Goal: Task Accomplishment & Management: Manage account settings

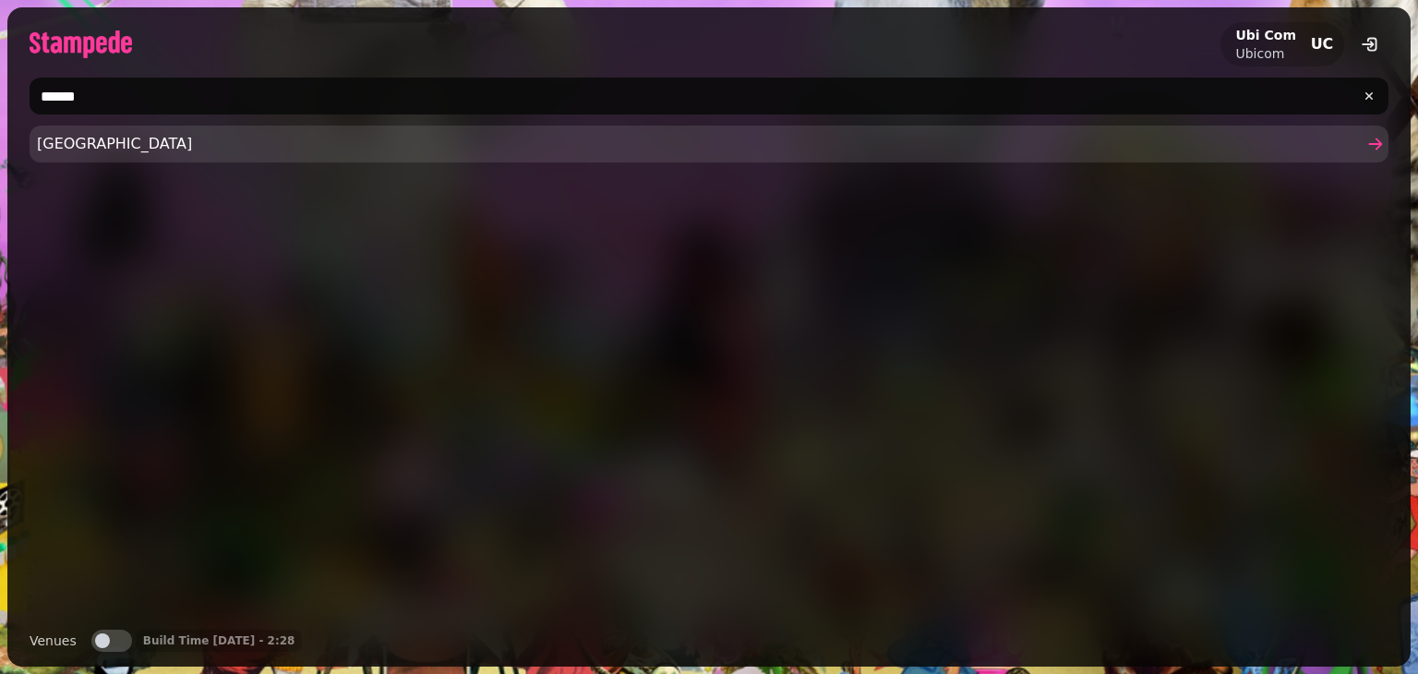
type input "******"
click at [273, 140] on span "[GEOGRAPHIC_DATA]" at bounding box center [700, 144] width 1326 height 22
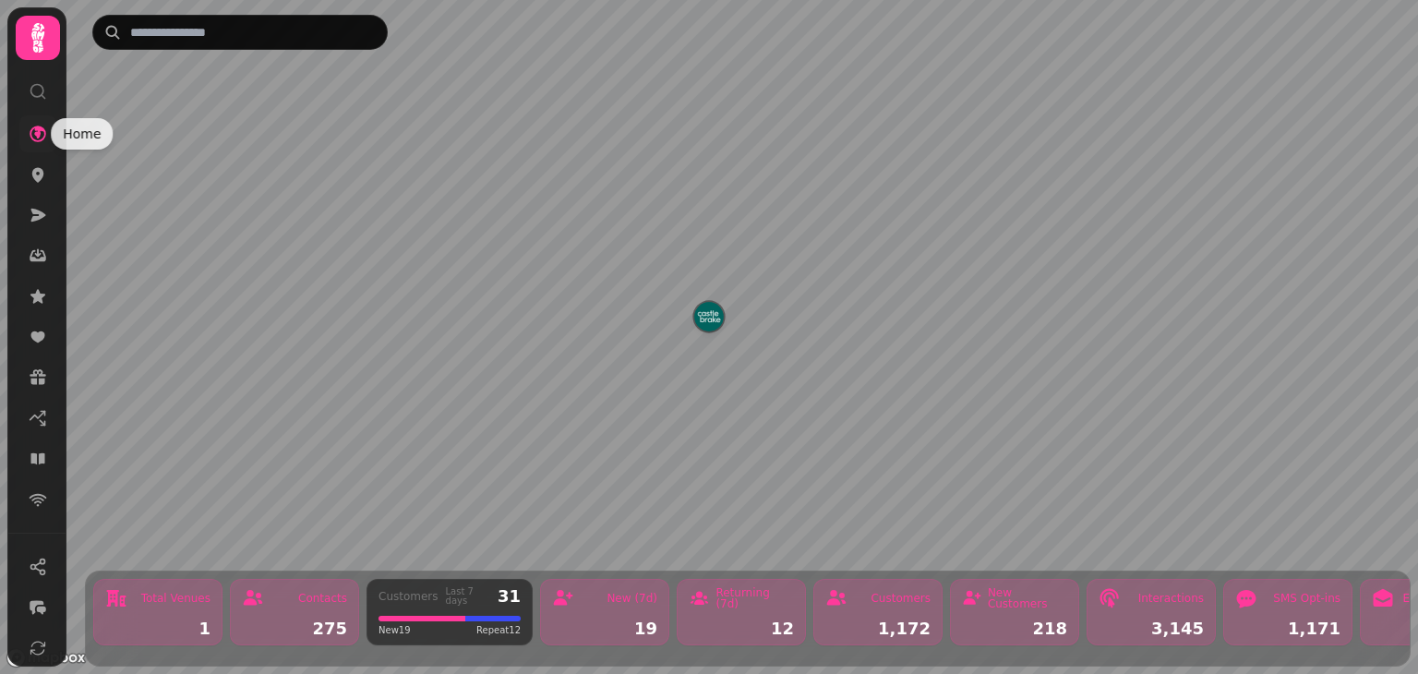
click at [39, 135] on icon at bounding box center [38, 134] width 17 height 17
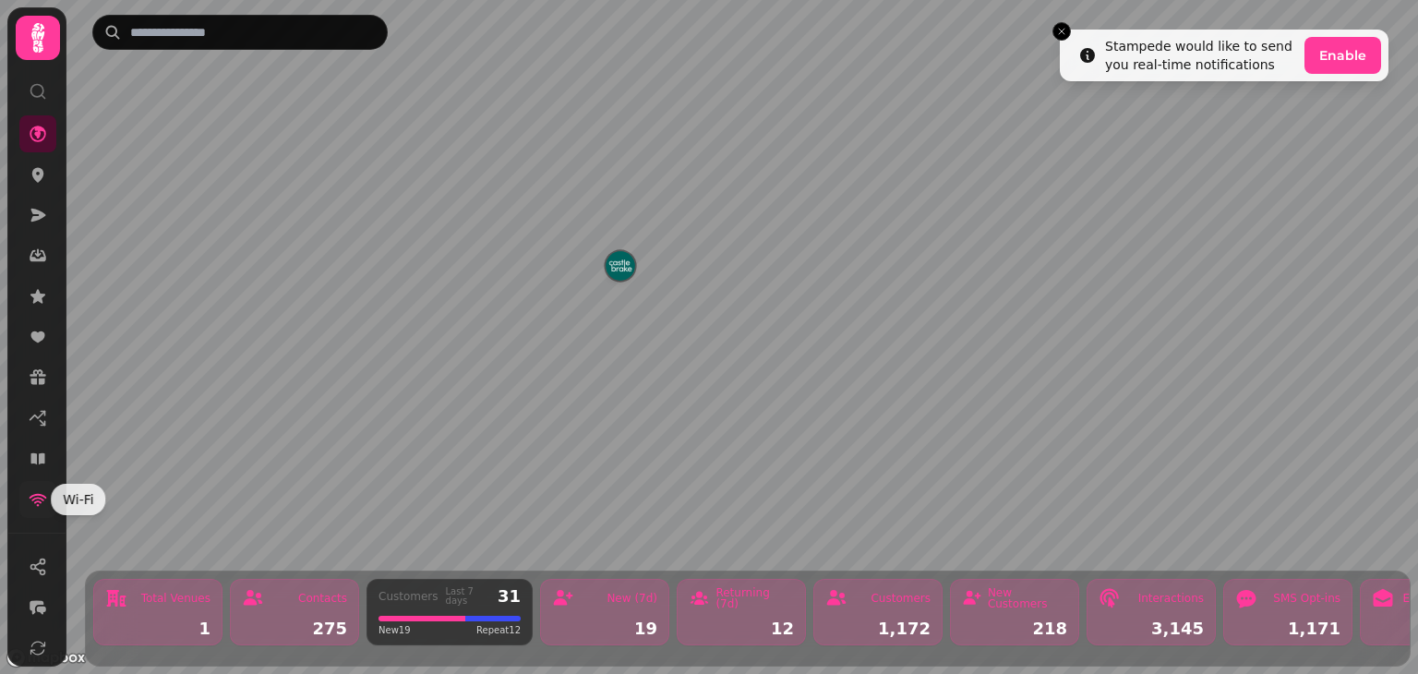
click at [37, 504] on icon at bounding box center [39, 500] width 18 height 13
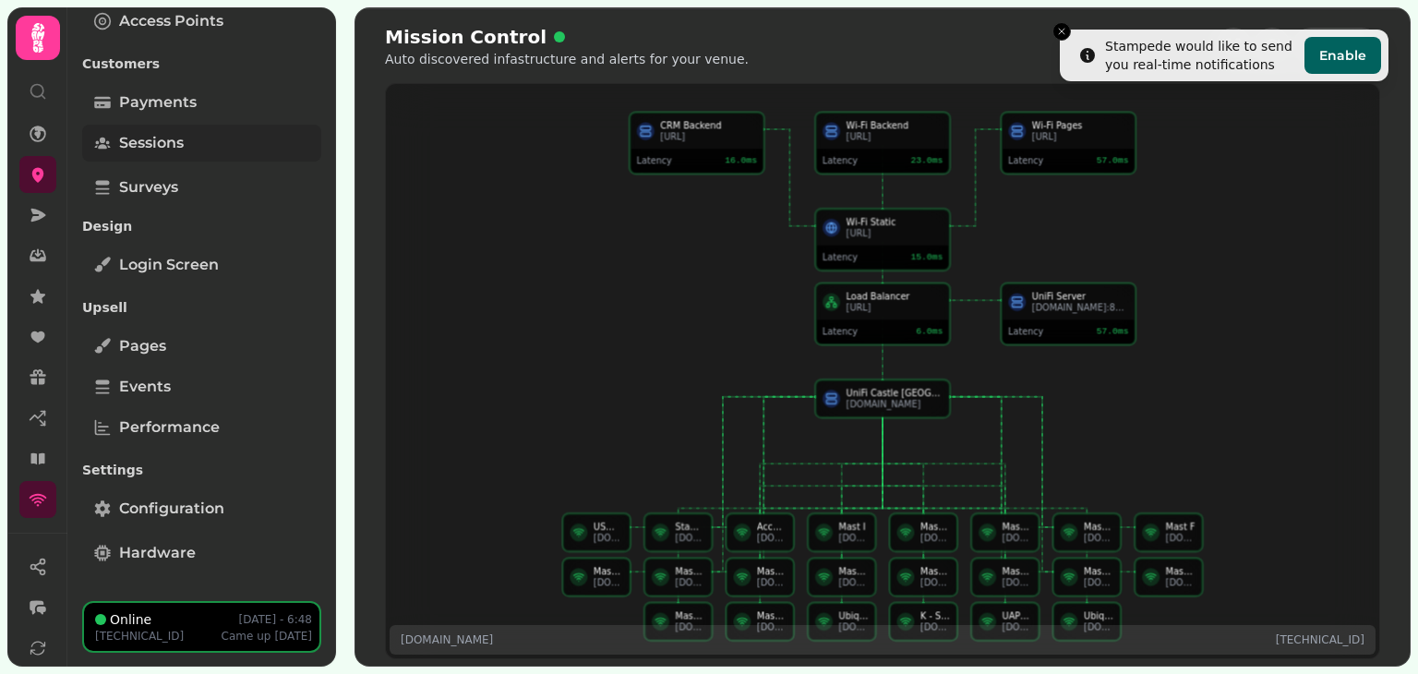
scroll to position [69, 0]
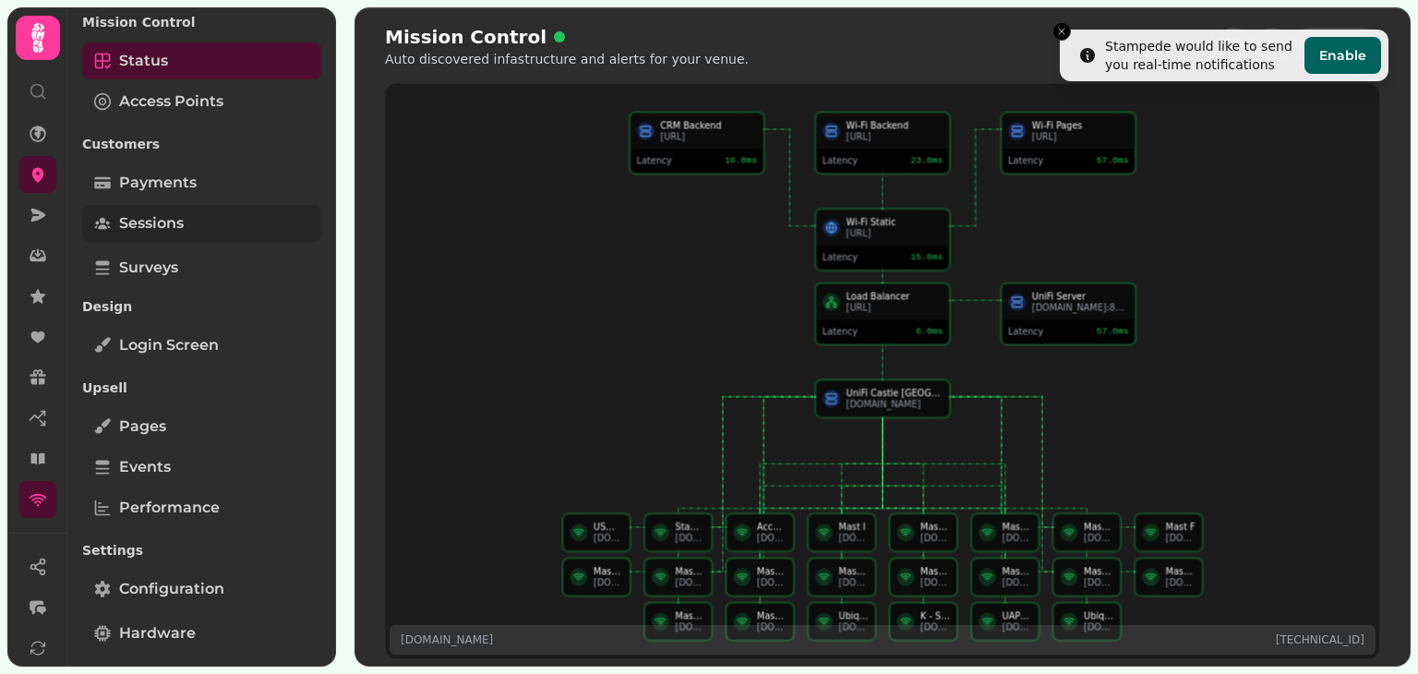
click at [174, 220] on span "Sessions" at bounding box center [151, 223] width 65 height 22
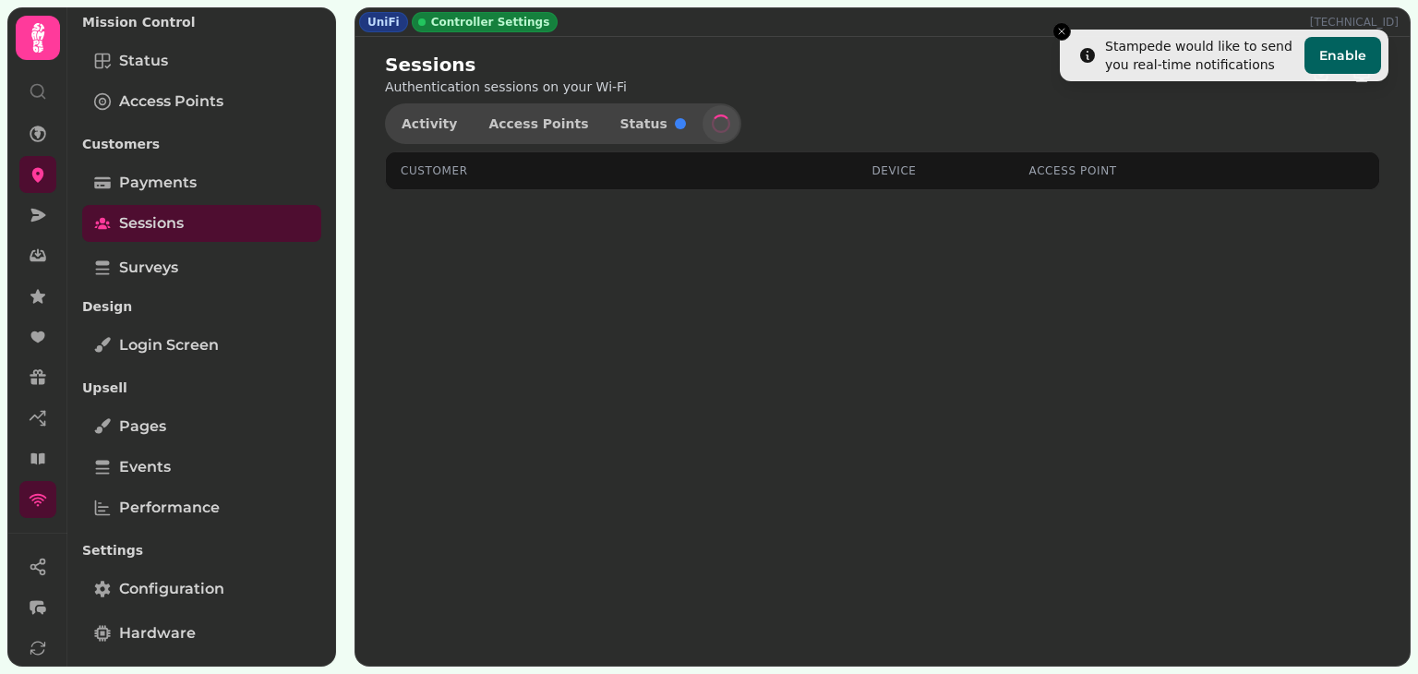
select select "**"
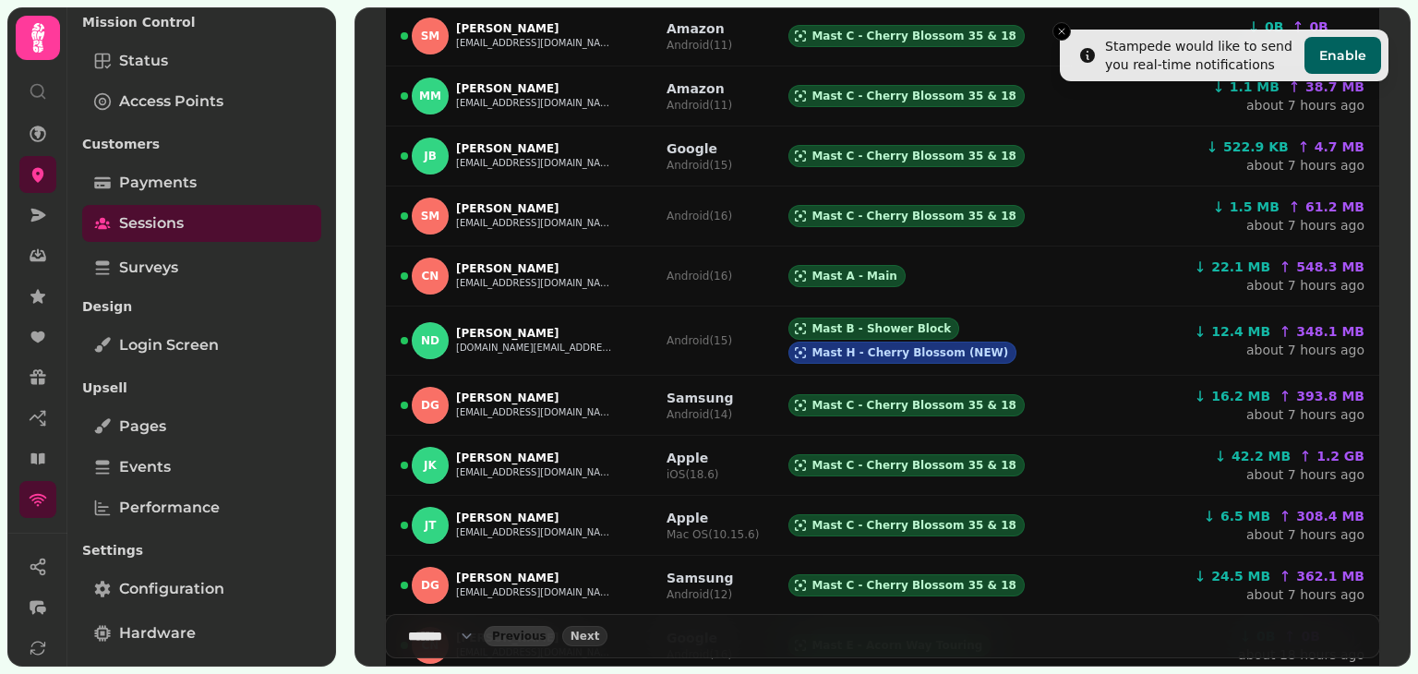
scroll to position [1094, 0]
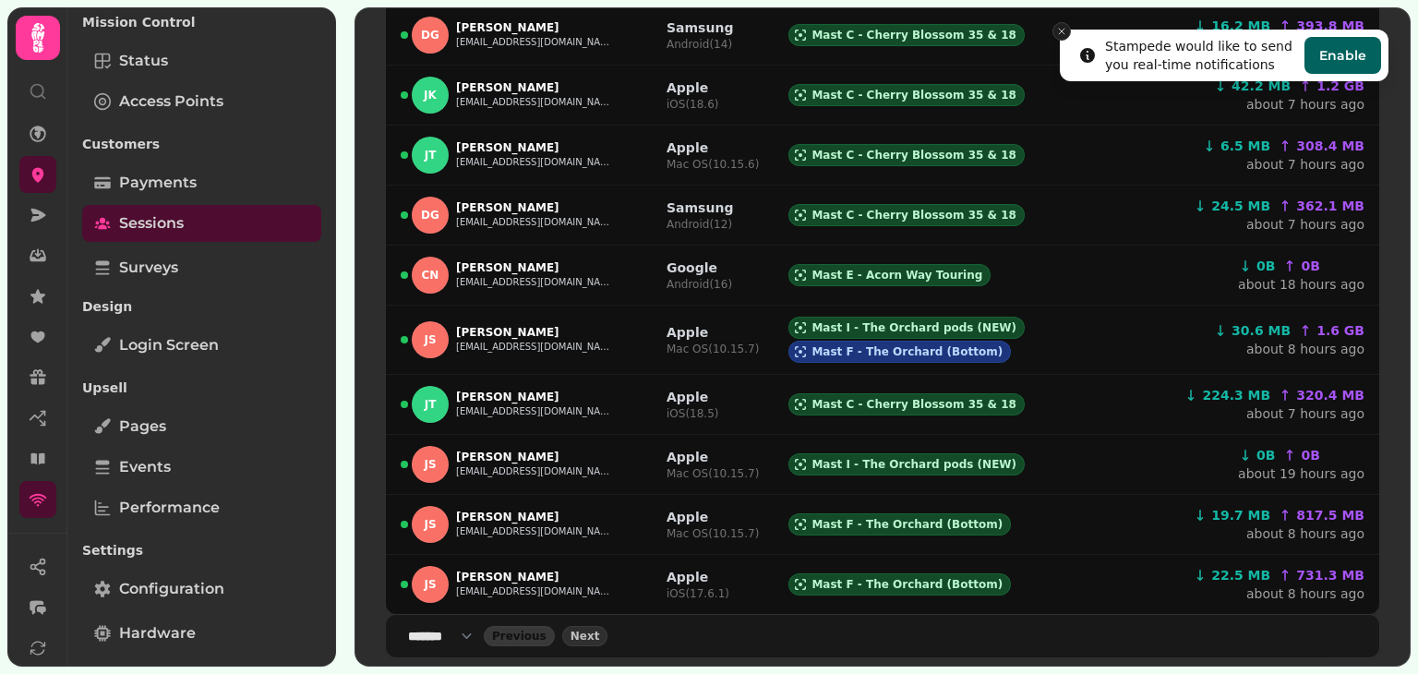
click at [1063, 28] on icon "Close toast" at bounding box center [1061, 31] width 11 height 11
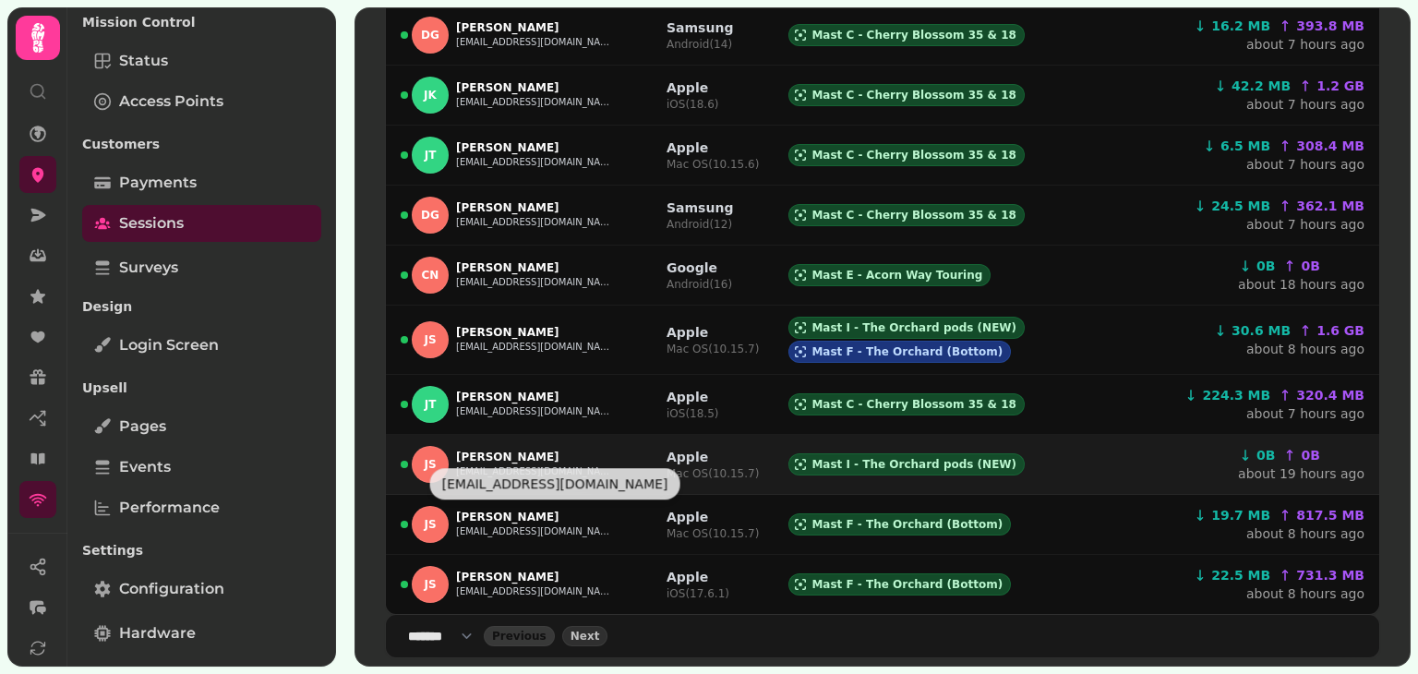
click at [517, 464] on button "[EMAIL_ADDRESS][DOMAIN_NAME]" at bounding box center [534, 471] width 157 height 15
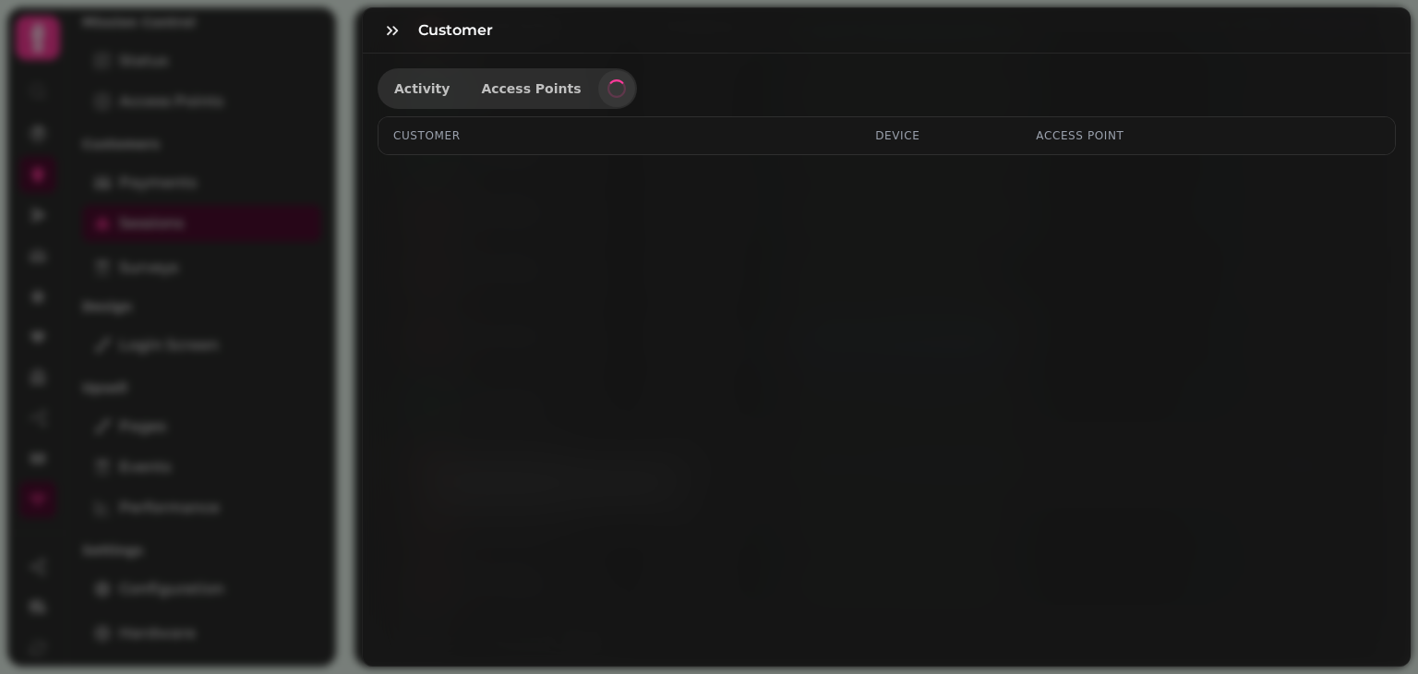
select select "**"
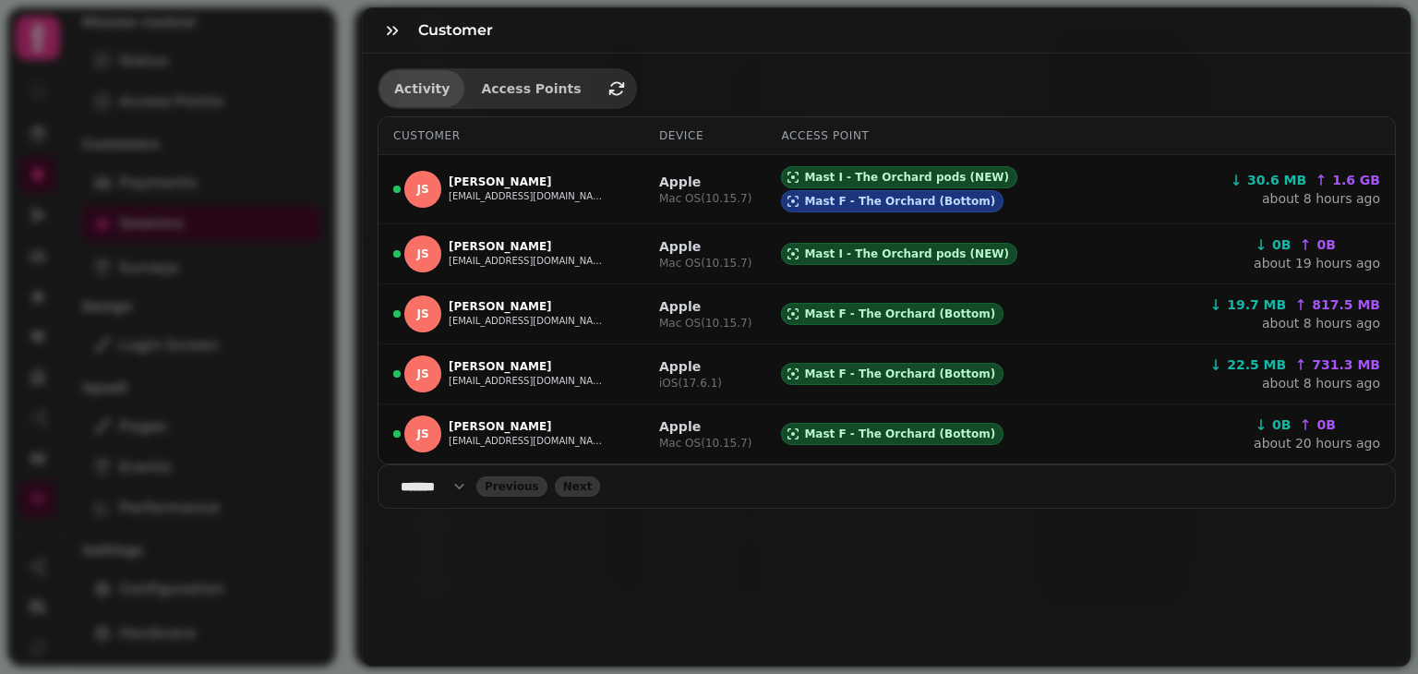
click at [419, 92] on span "Activity" at bounding box center [421, 88] width 55 height 13
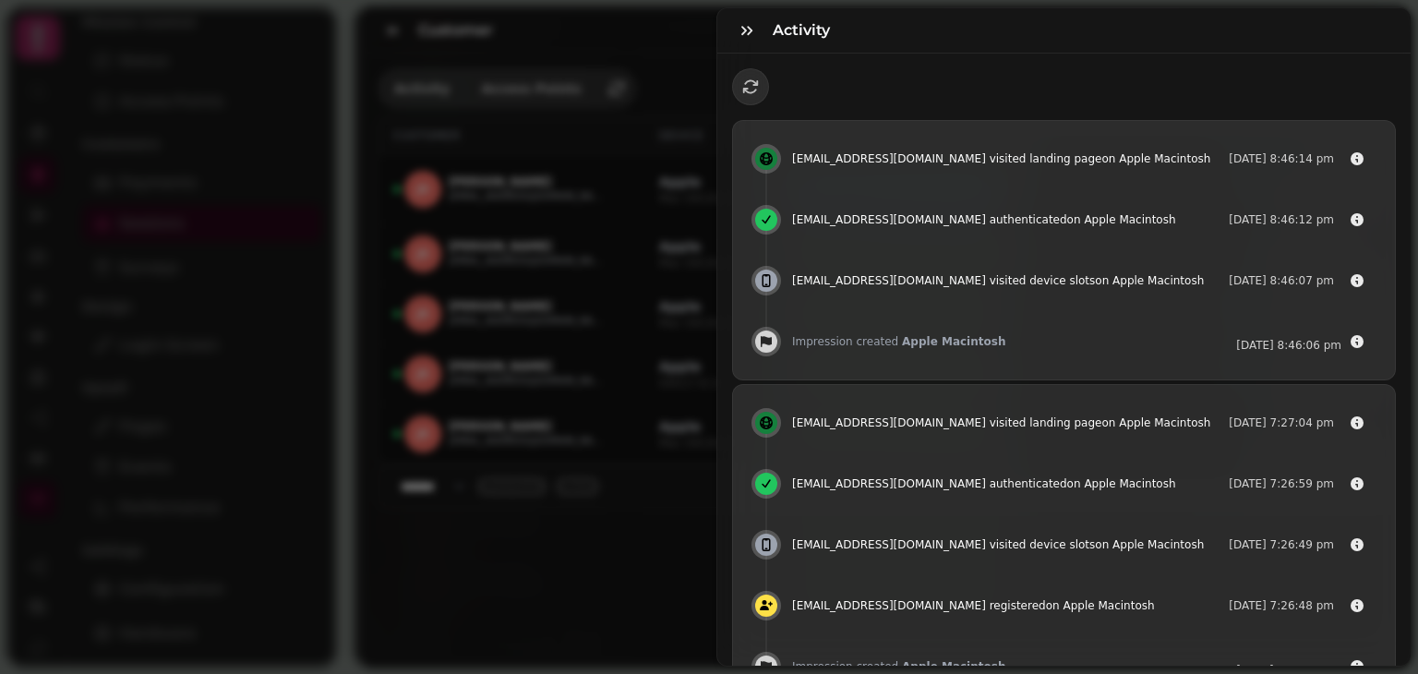
click at [619, 186] on div "Activity [EMAIL_ADDRESS][DOMAIN_NAME] visited landing page on Apple Macintosh […" at bounding box center [709, 352] width 1418 height 644
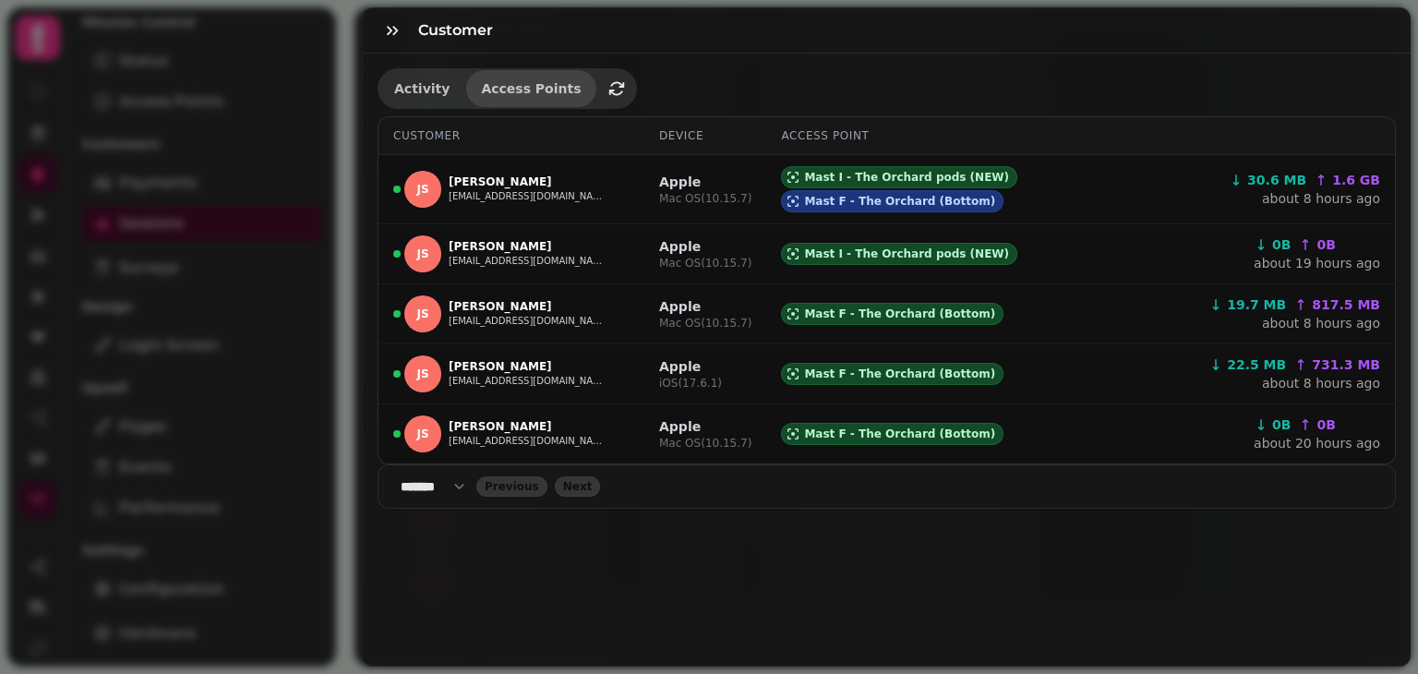
click at [511, 88] on span "Access Points" at bounding box center [531, 88] width 100 height 13
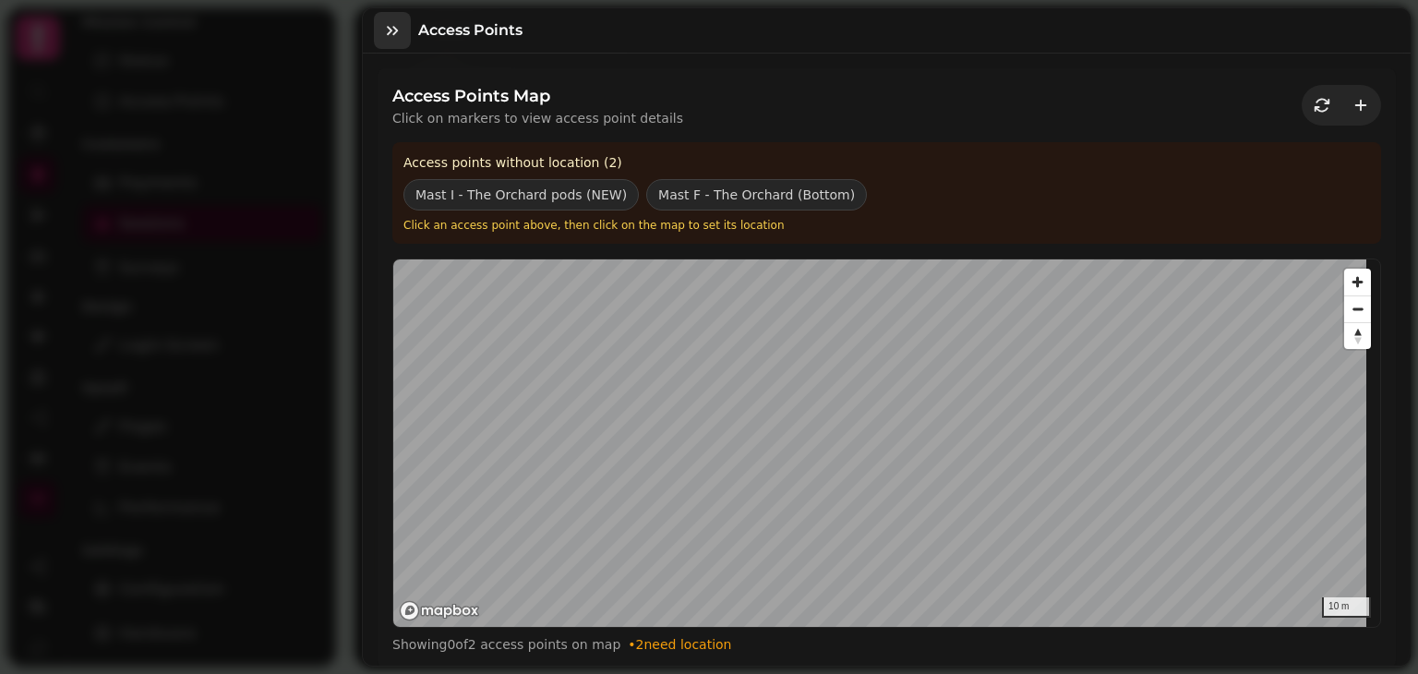
click at [391, 27] on icon "button" at bounding box center [392, 30] width 18 height 18
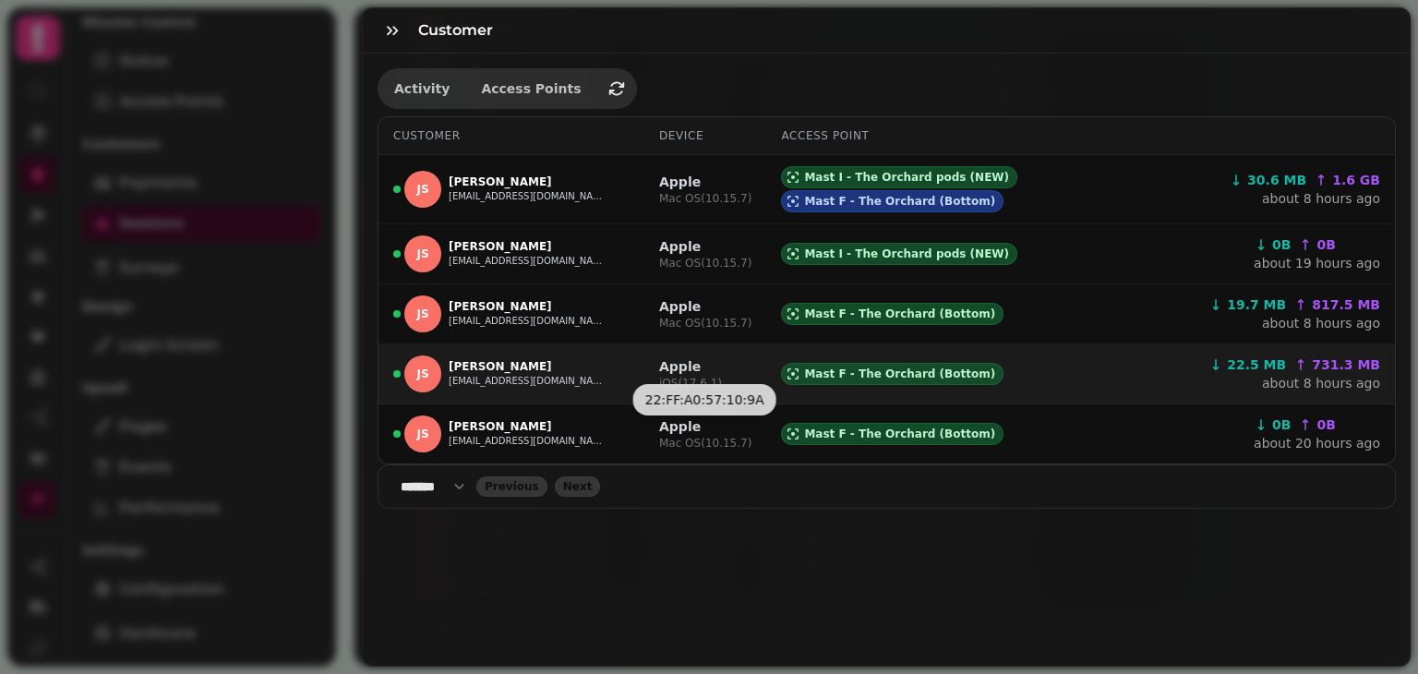
click at [693, 357] on p "Apple" at bounding box center [690, 366] width 63 height 18
click at [936, 366] on span "Mast F - The Orchard (Bottom)" at bounding box center [899, 373] width 191 height 15
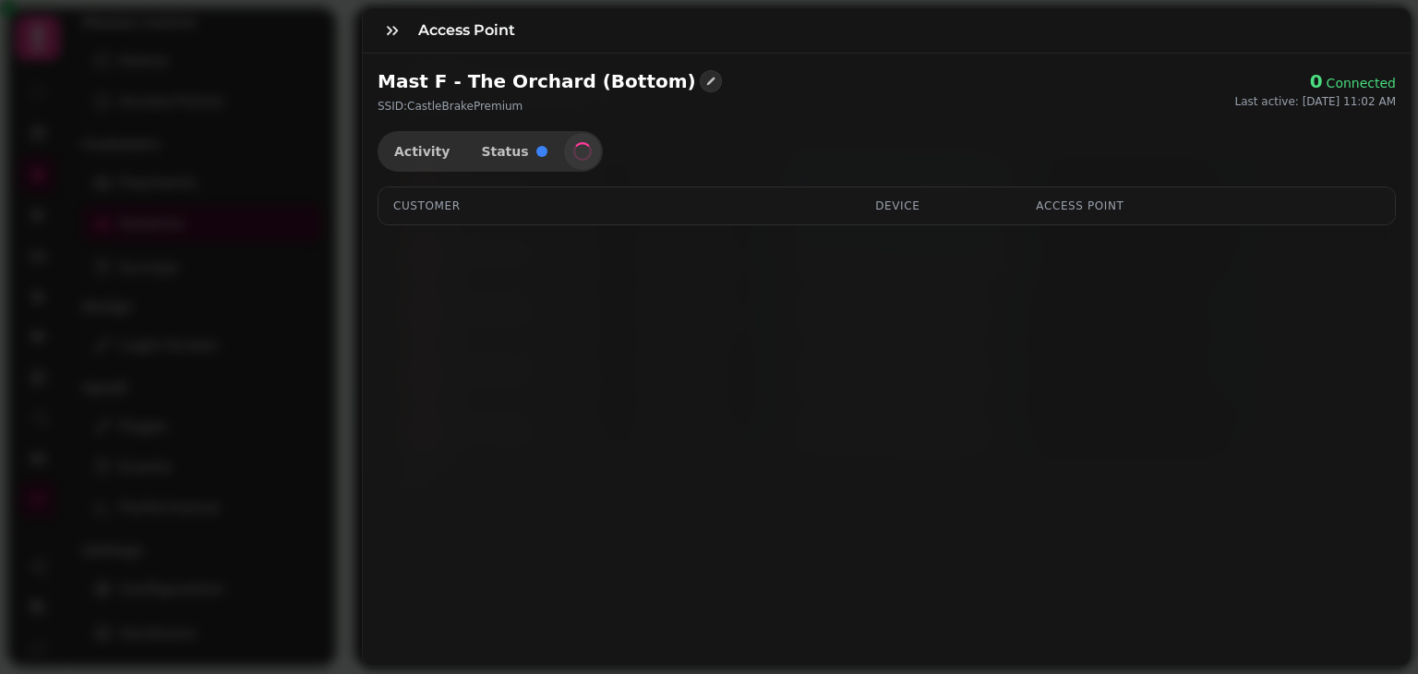
select select "**"
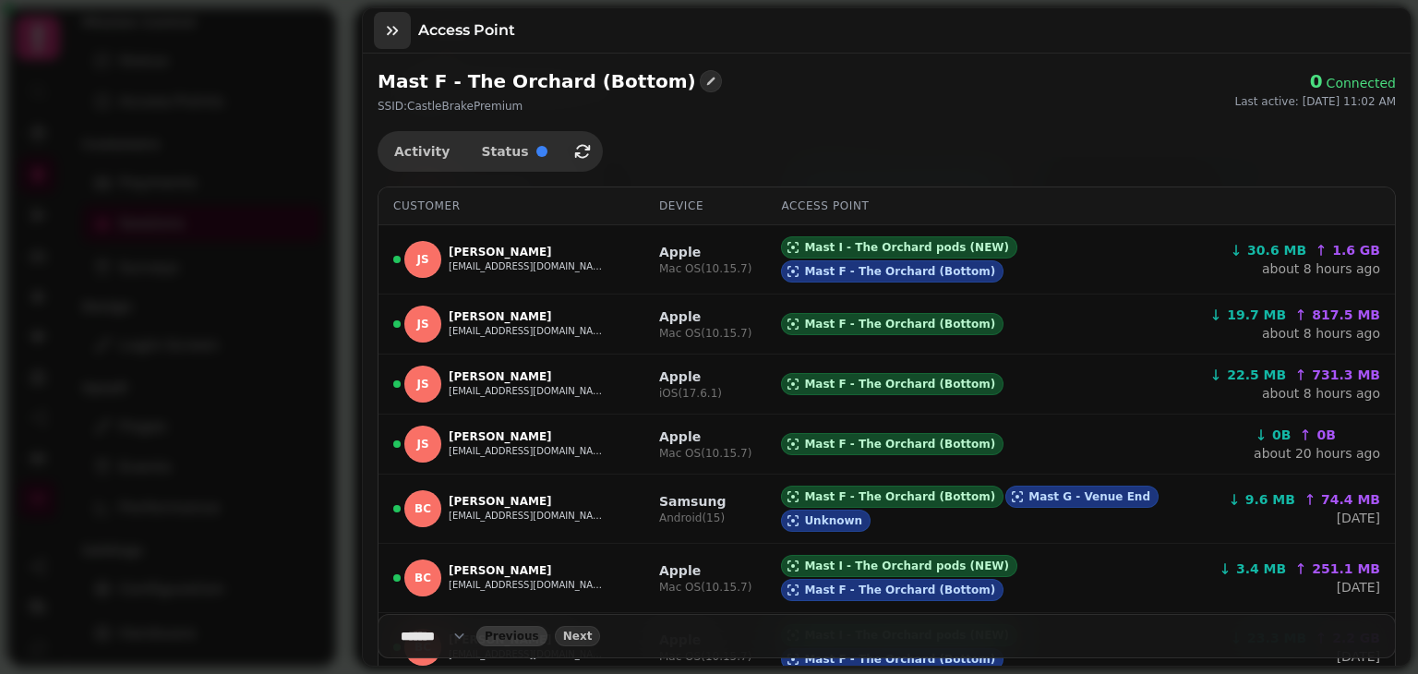
click at [385, 27] on icon "button" at bounding box center [392, 30] width 18 height 18
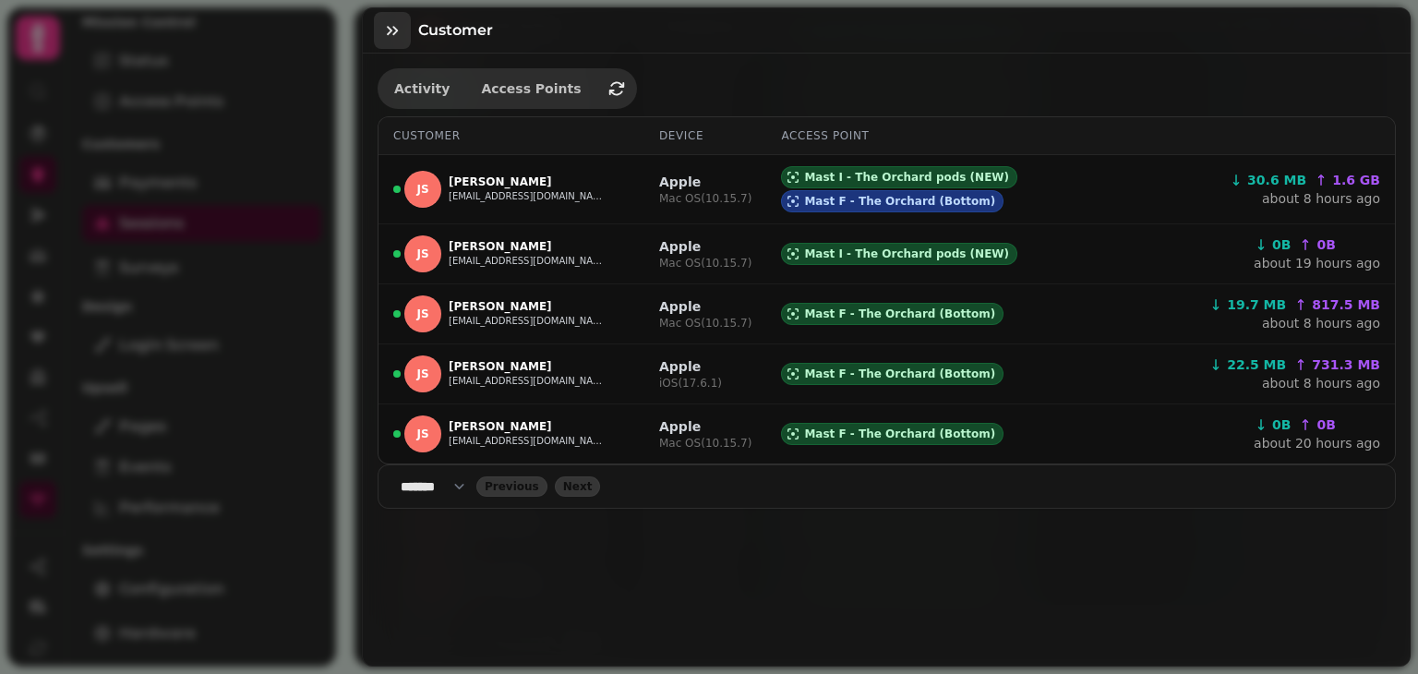
click at [393, 25] on icon "button" at bounding box center [392, 30] width 18 height 18
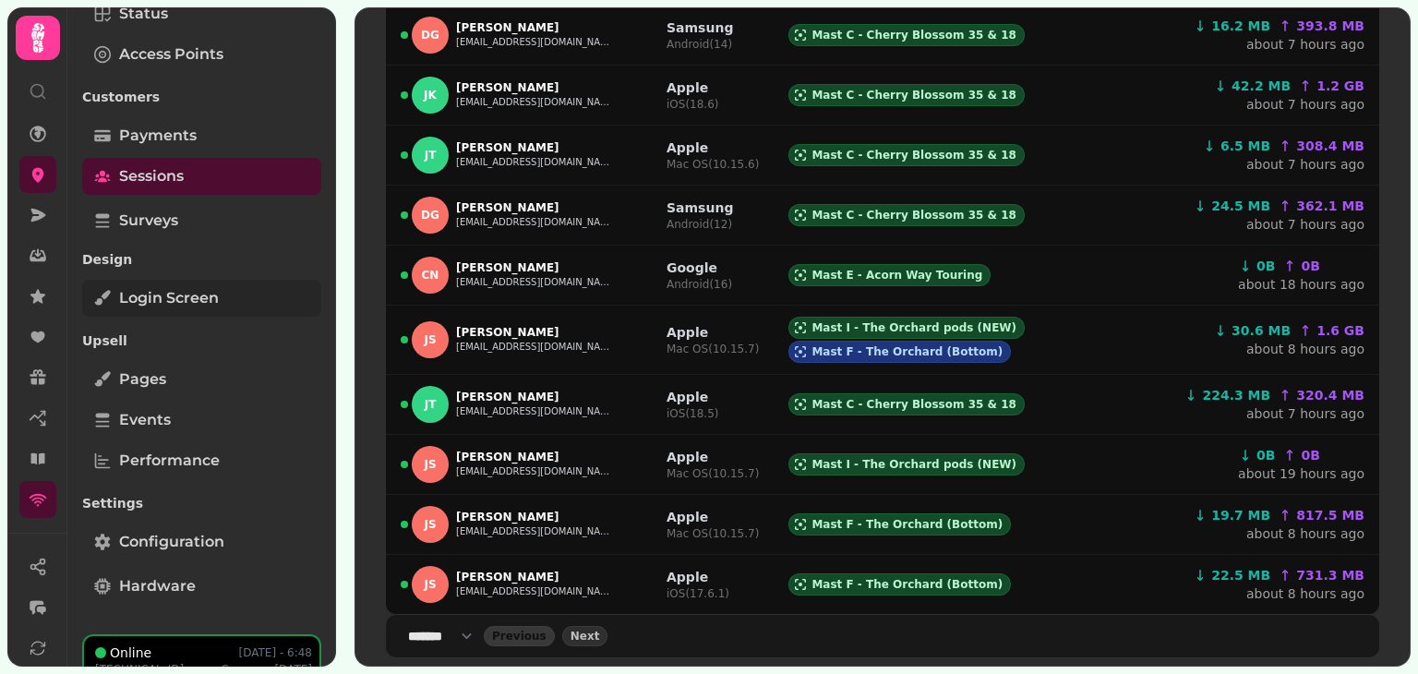
scroll to position [150, 0]
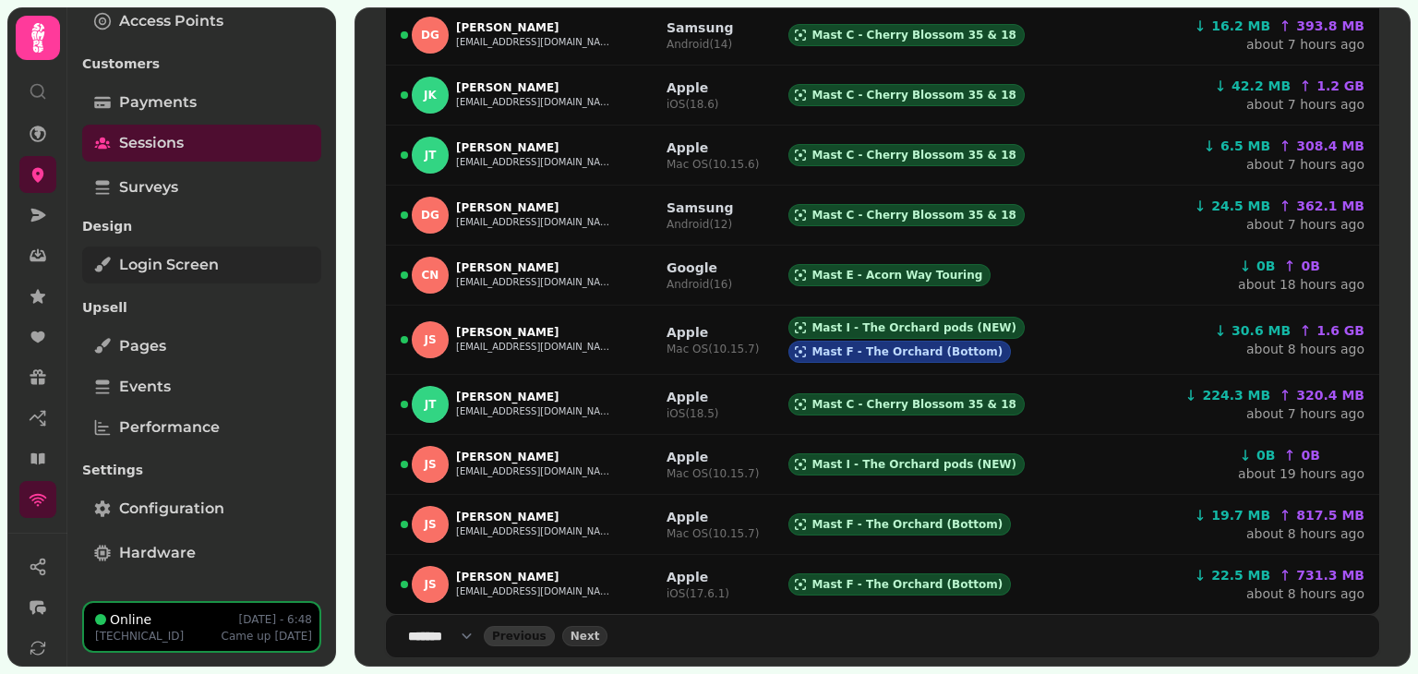
click at [210, 261] on span "Login screen" at bounding box center [169, 265] width 100 height 22
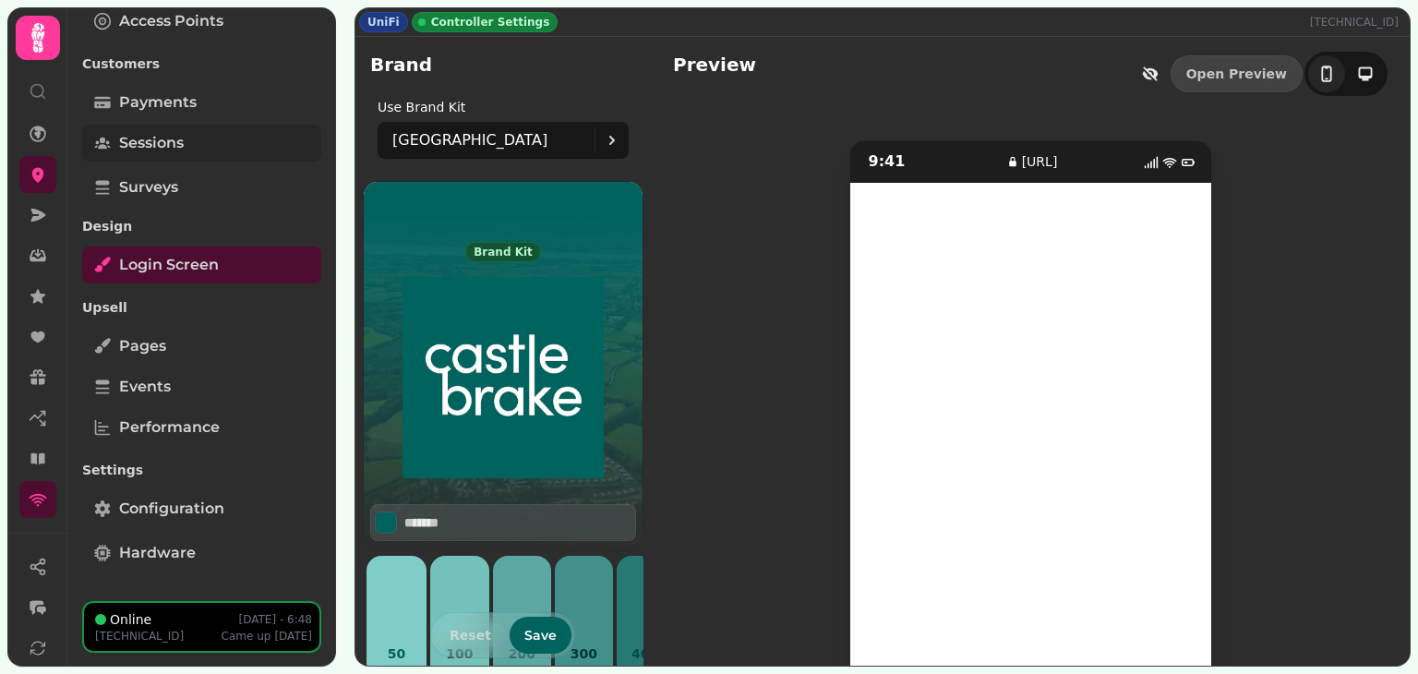
click at [188, 152] on link "Sessions" at bounding box center [201, 143] width 239 height 37
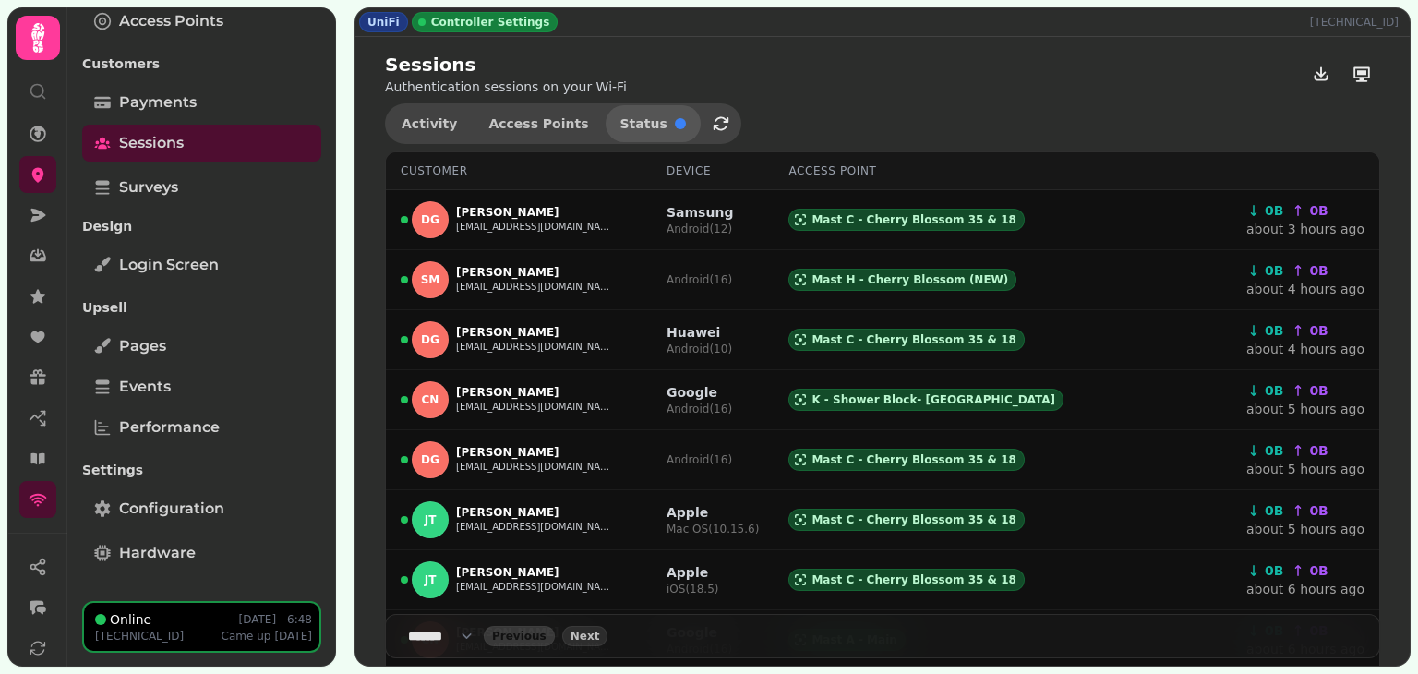
click at [620, 123] on span "Status" at bounding box center [643, 123] width 47 height 13
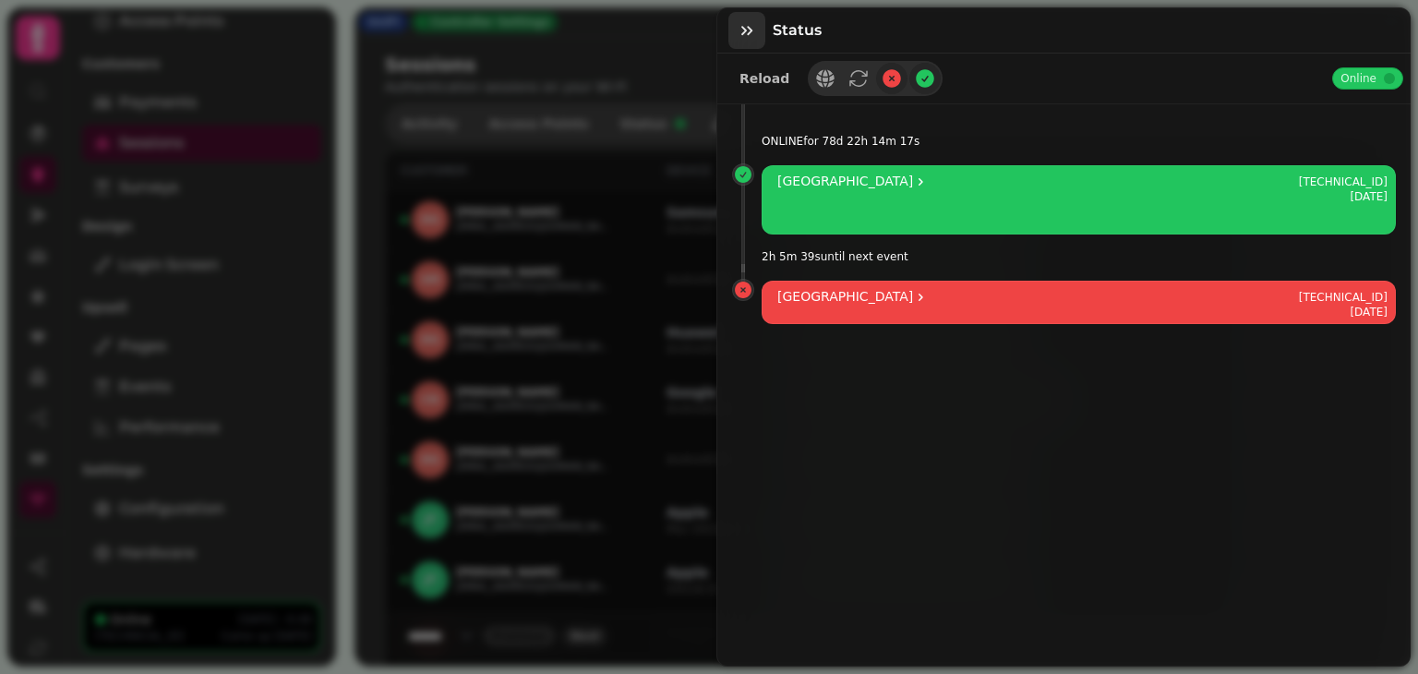
click at [746, 23] on icon "button" at bounding box center [747, 30] width 18 height 18
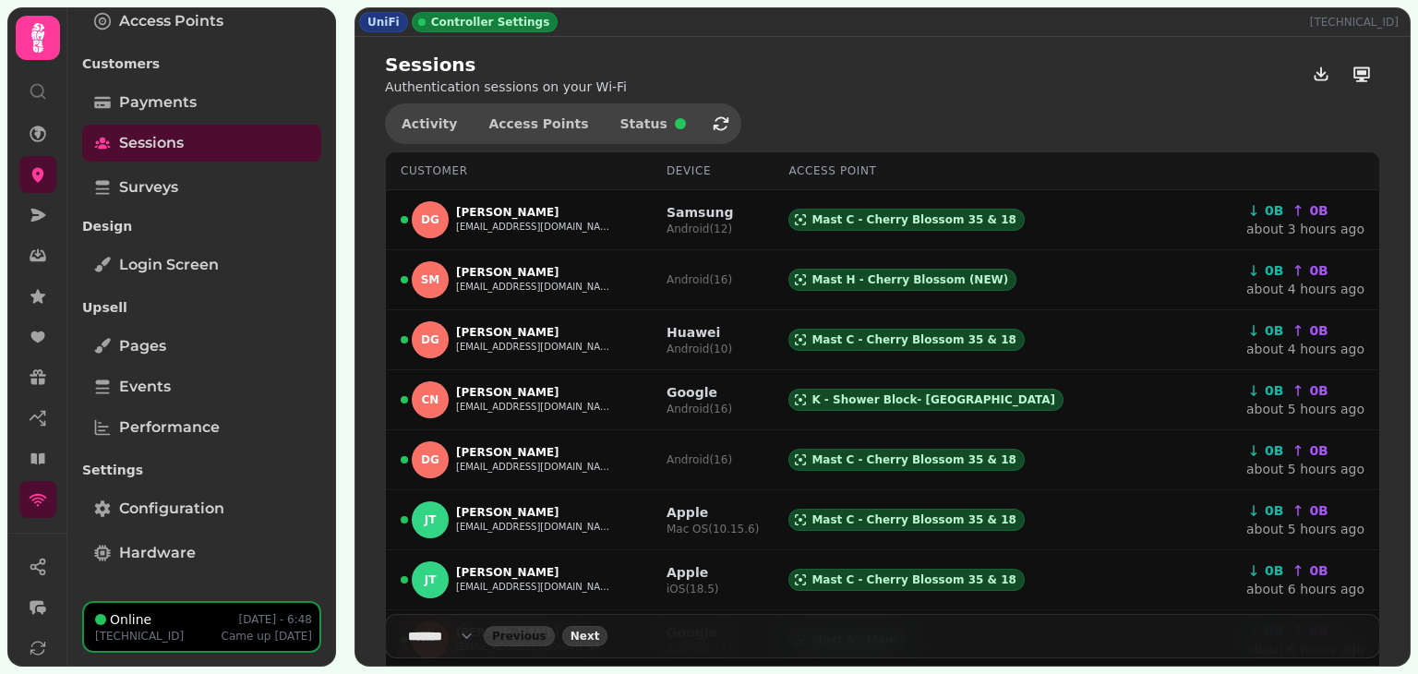
click at [585, 633] on span "Next" at bounding box center [586, 636] width 30 height 11
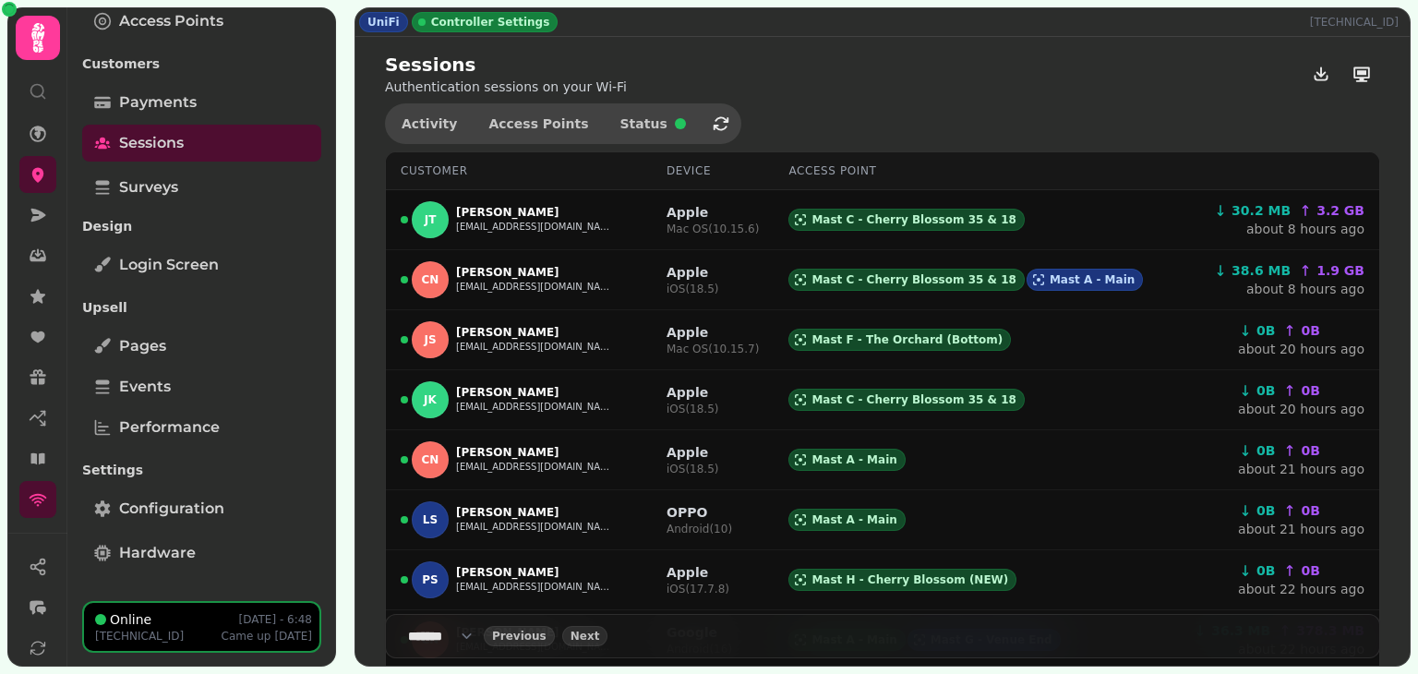
click at [478, 636] on select "**** * **** ** **** ** **** ** **** *** **** *** **** ***" at bounding box center [446, 636] width 76 height 18
select select "***"
click at [408, 627] on select "**** * **** ** **** ** **** ** **** *** **** *** **** ***" at bounding box center [446, 636] width 76 height 18
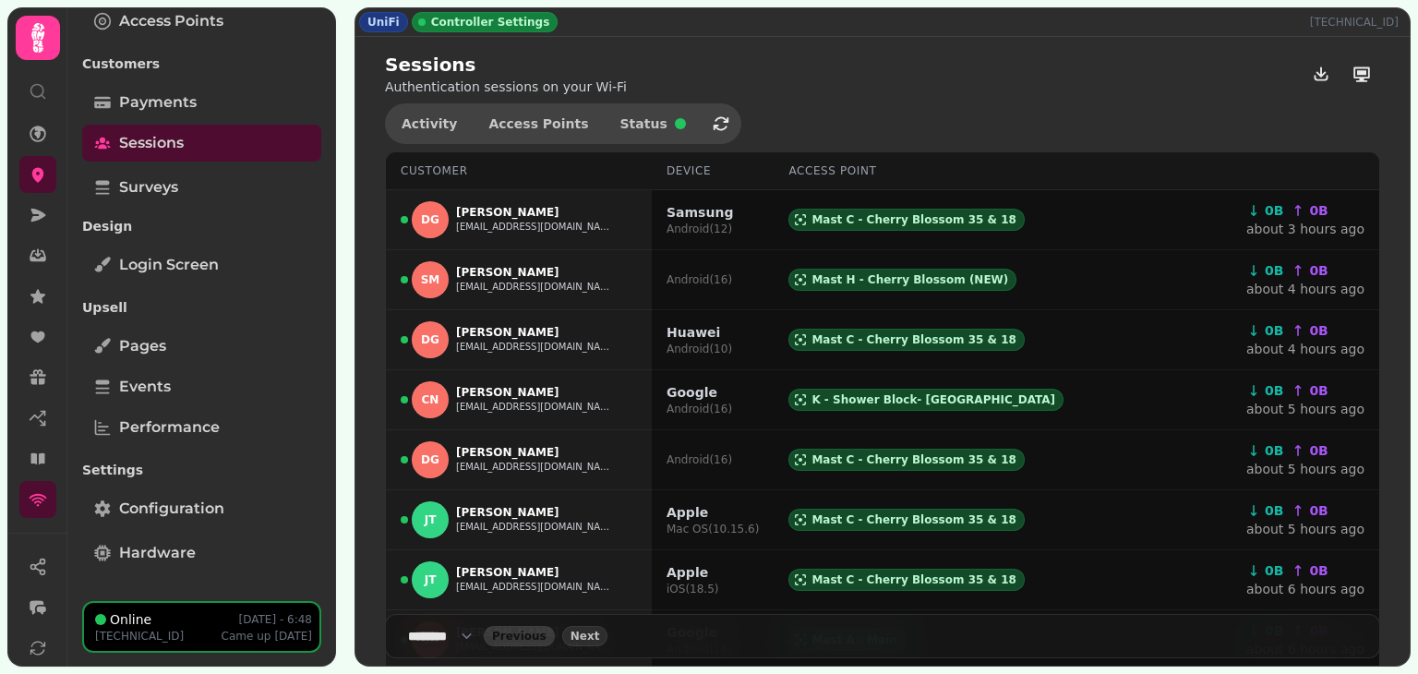
click at [534, 172] on div "Customer" at bounding box center [519, 170] width 236 height 15
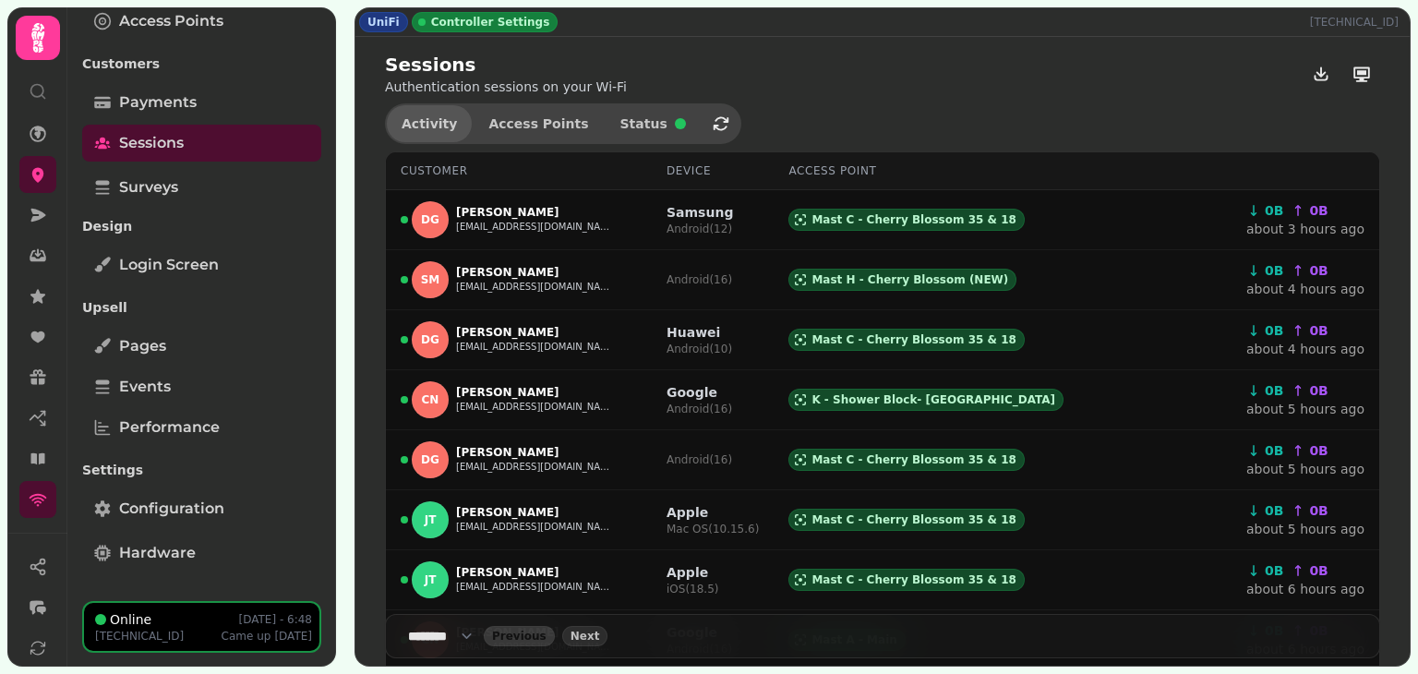
click at [433, 119] on span "Activity" at bounding box center [429, 123] width 55 height 13
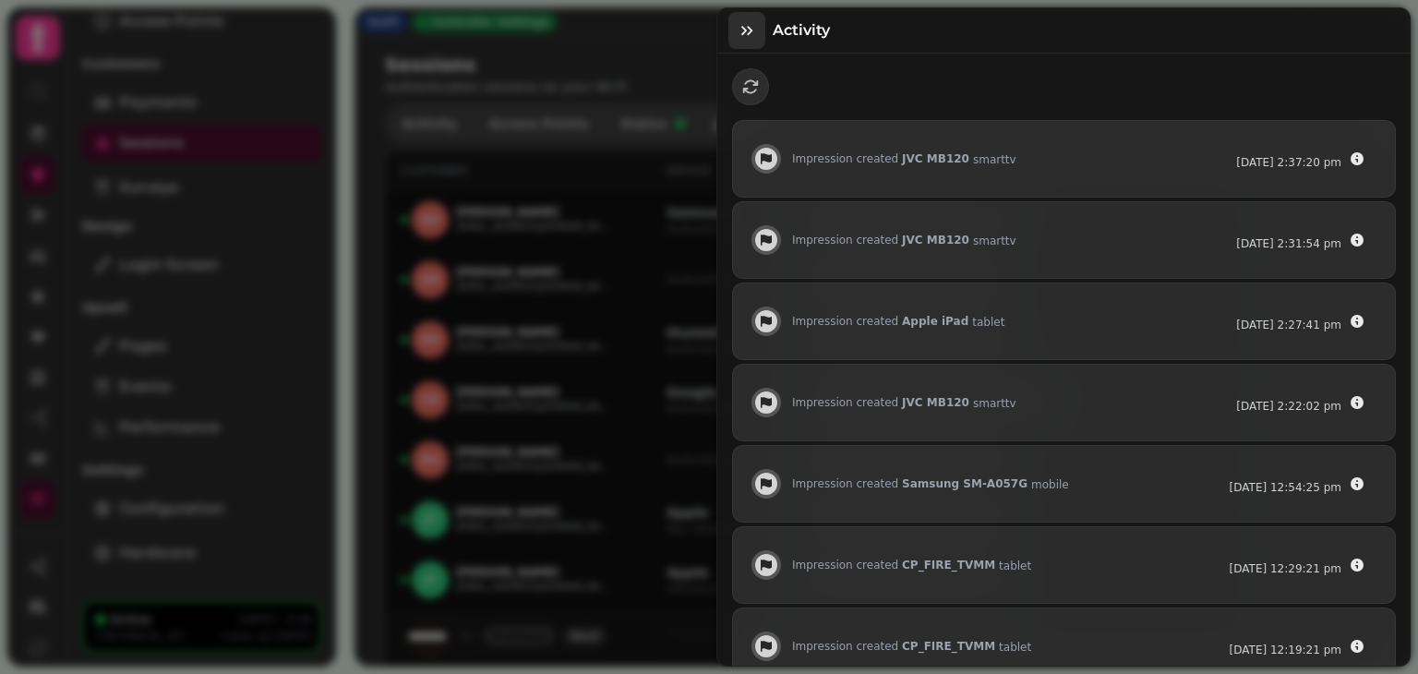
click at [751, 29] on icon "button" at bounding box center [747, 30] width 18 height 18
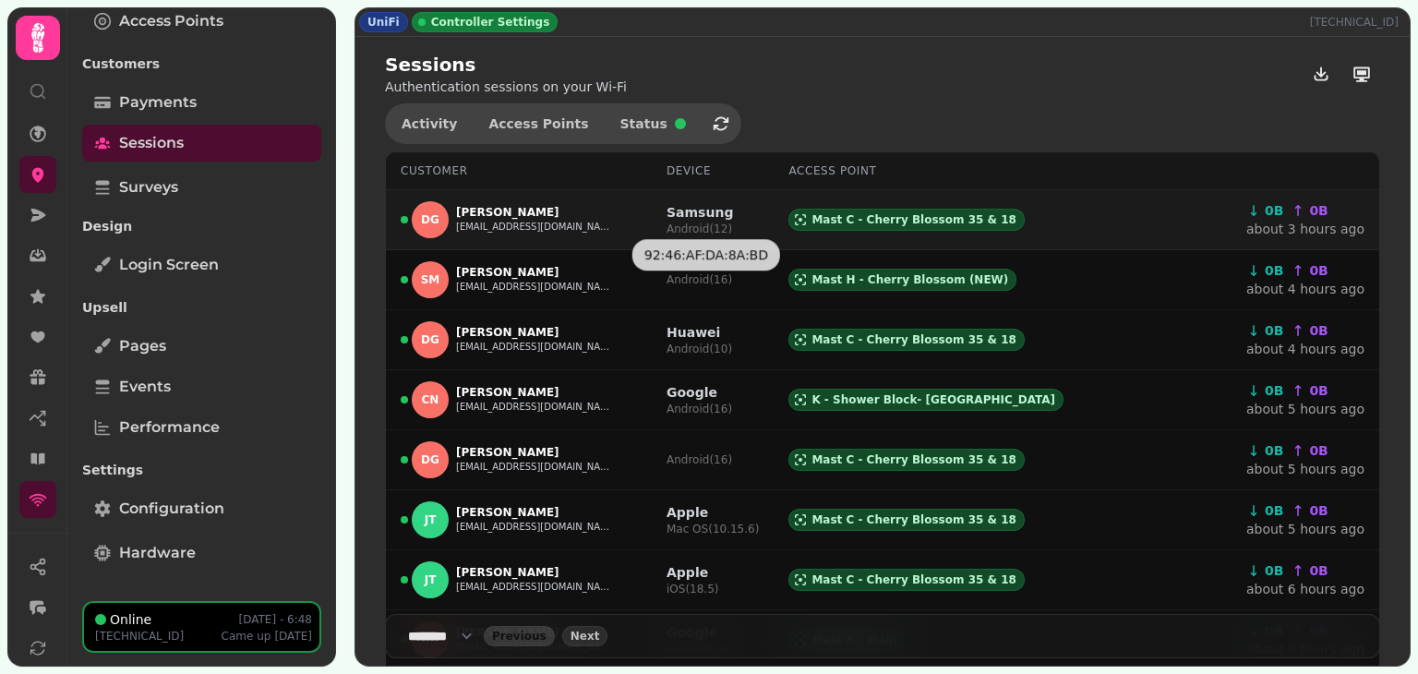
click at [694, 211] on p "Samsung" at bounding box center [700, 212] width 66 height 18
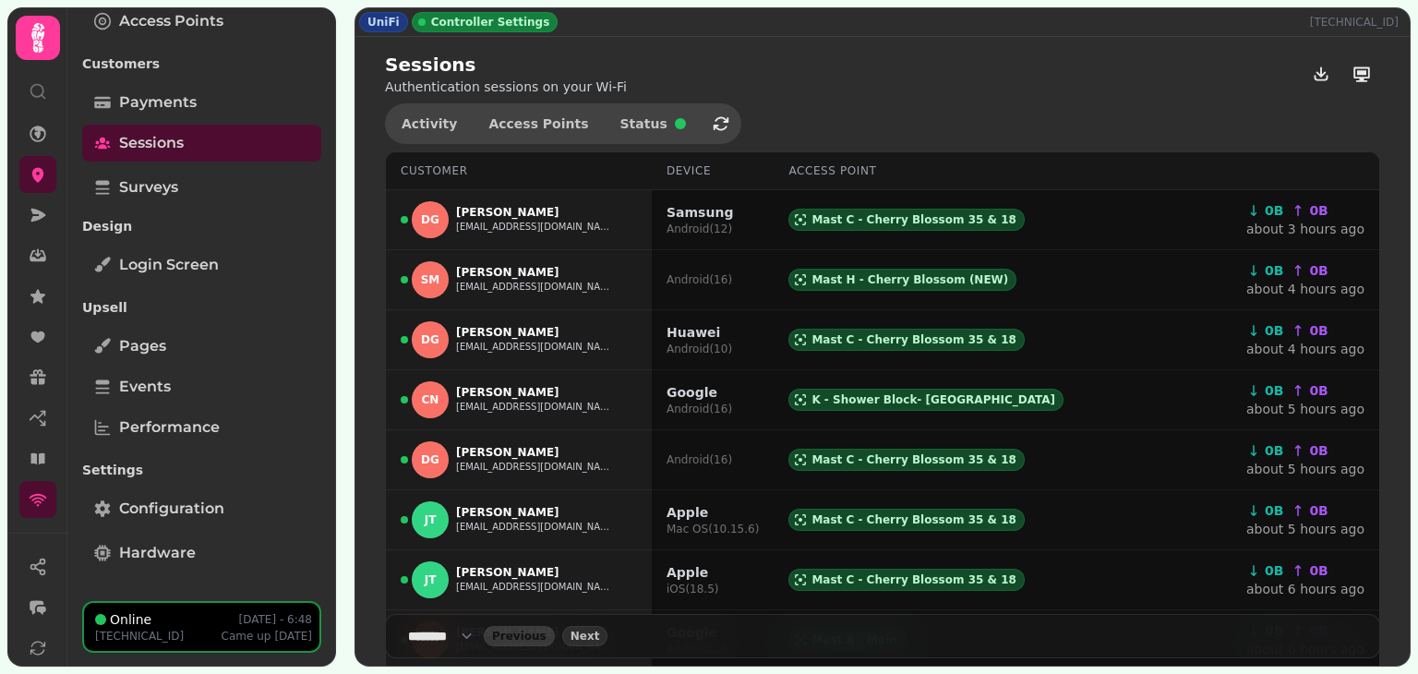
click at [455, 178] on th "Customer" at bounding box center [519, 171] width 266 height 38
drag, startPoint x: 455, startPoint y: 178, endPoint x: 757, endPoint y: 96, distance: 312.9
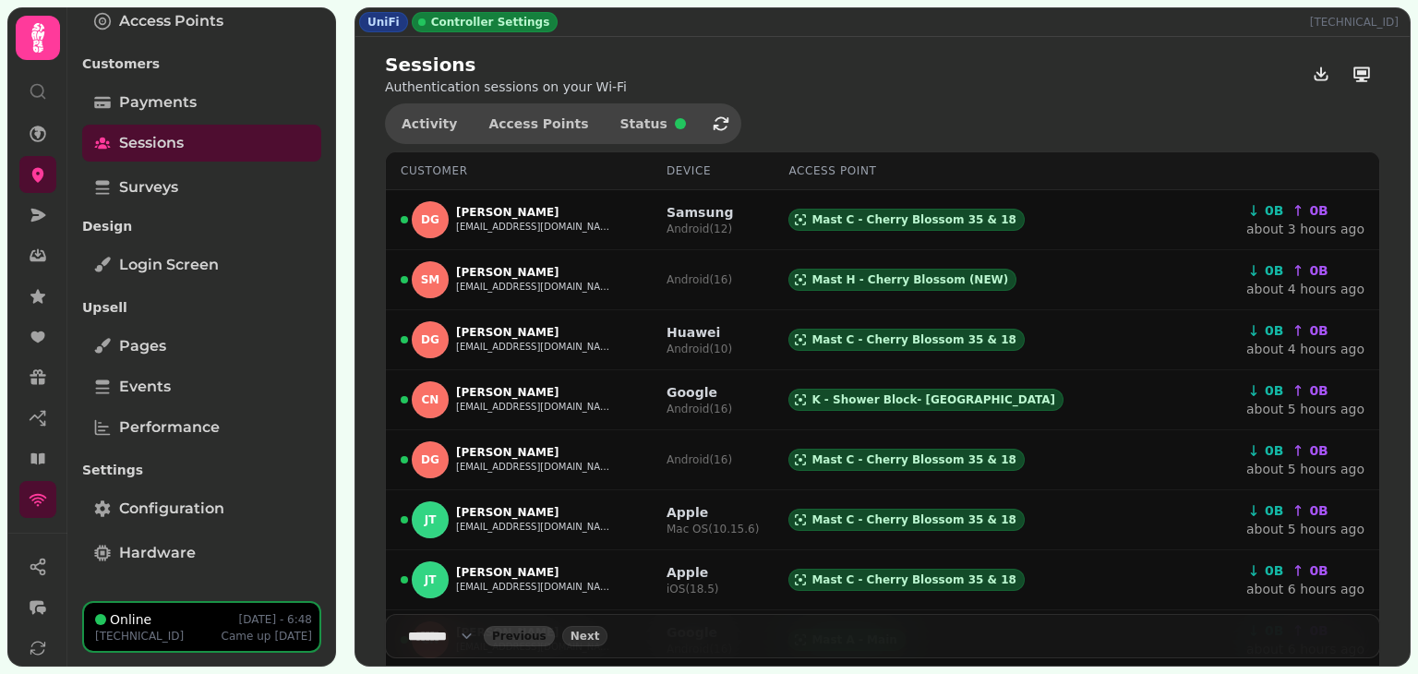
click at [872, 59] on div "Sessions Authentication sessions on your Wi-Fi" at bounding box center [882, 74] width 995 height 44
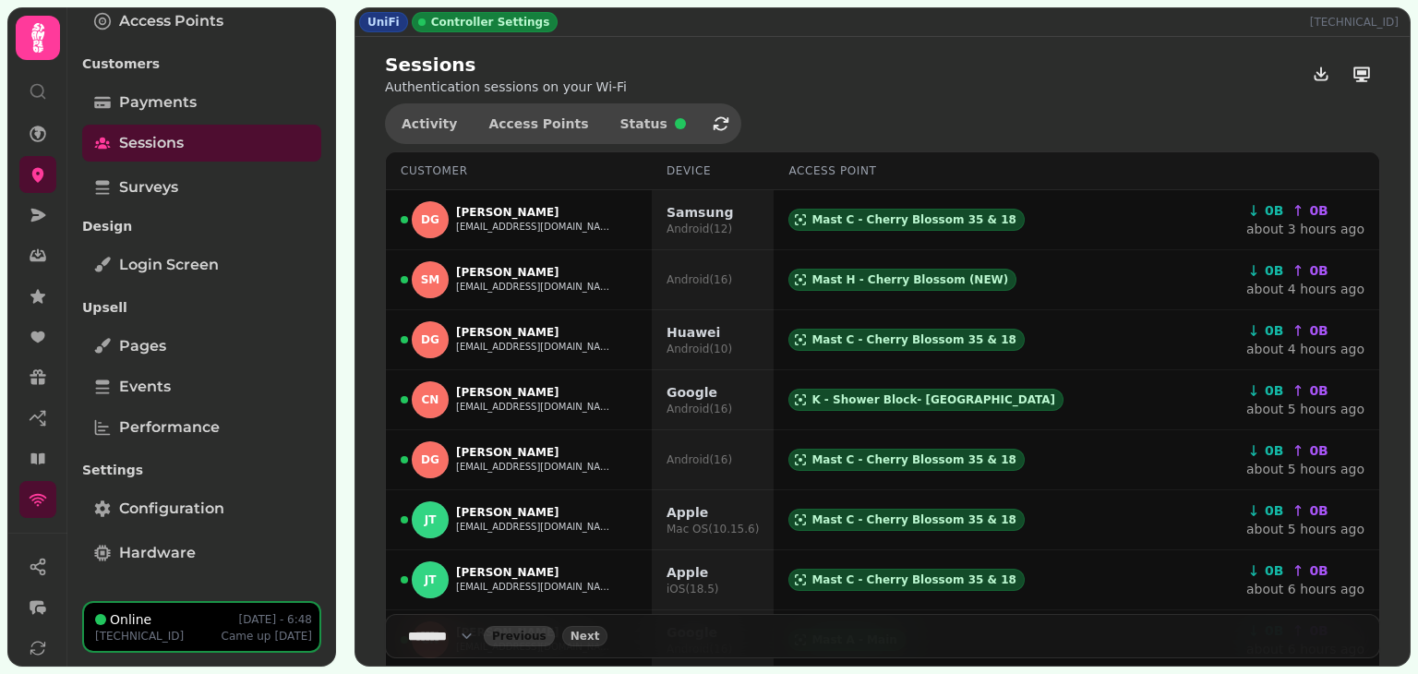
click at [699, 167] on div "Device" at bounding box center [713, 170] width 92 height 15
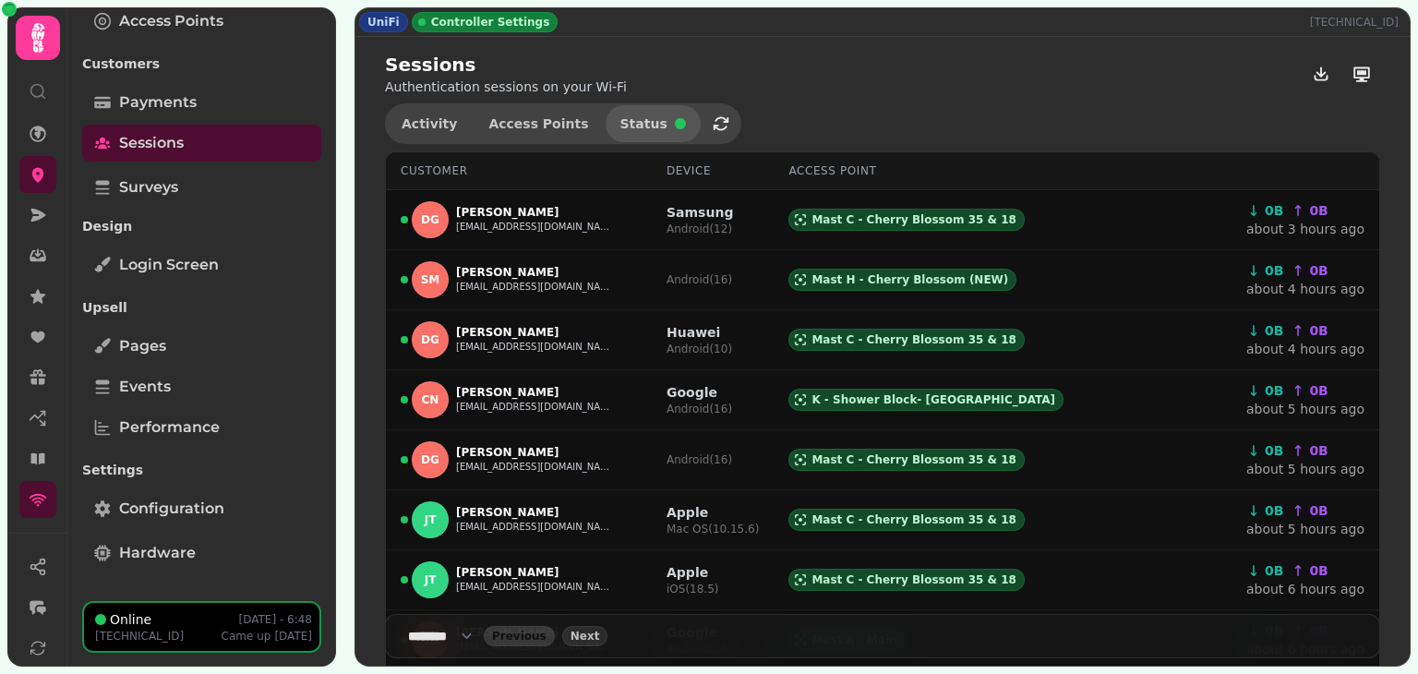
click at [606, 112] on button "Status" at bounding box center [653, 123] width 95 height 37
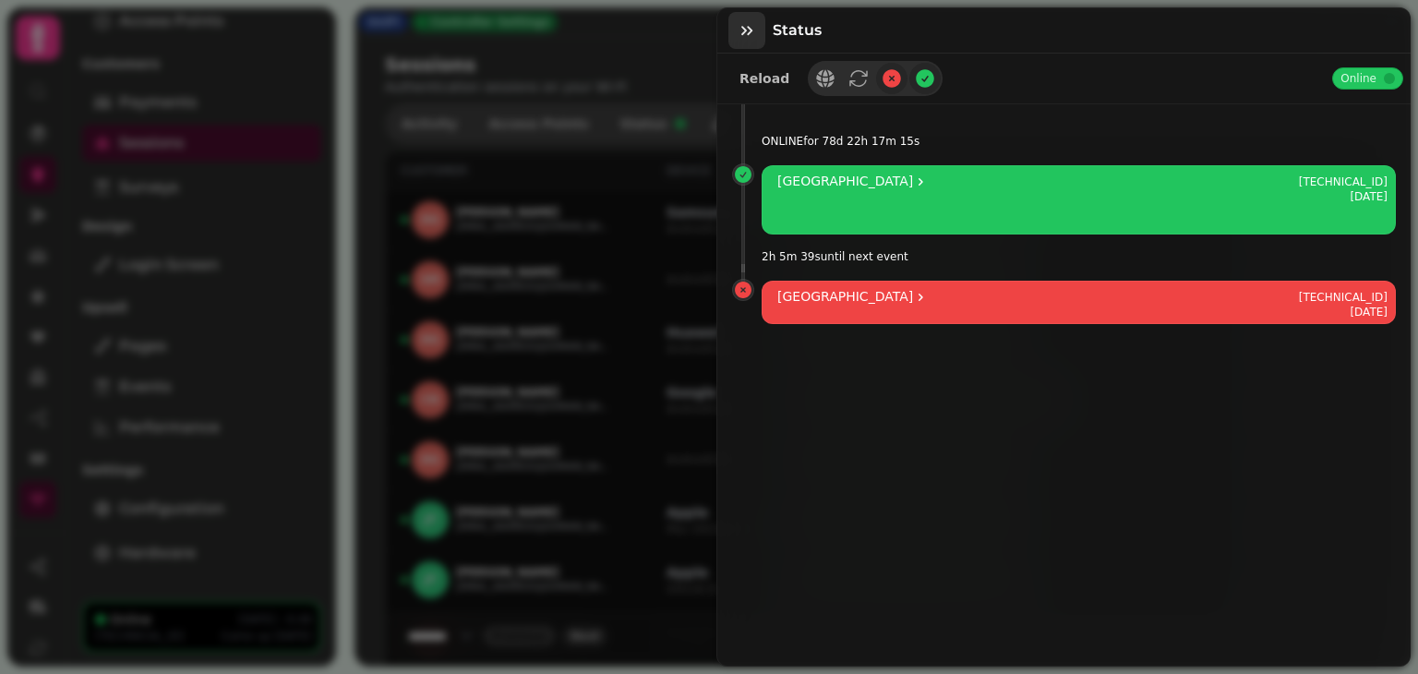
click at [743, 23] on icon "button" at bounding box center [747, 30] width 18 height 18
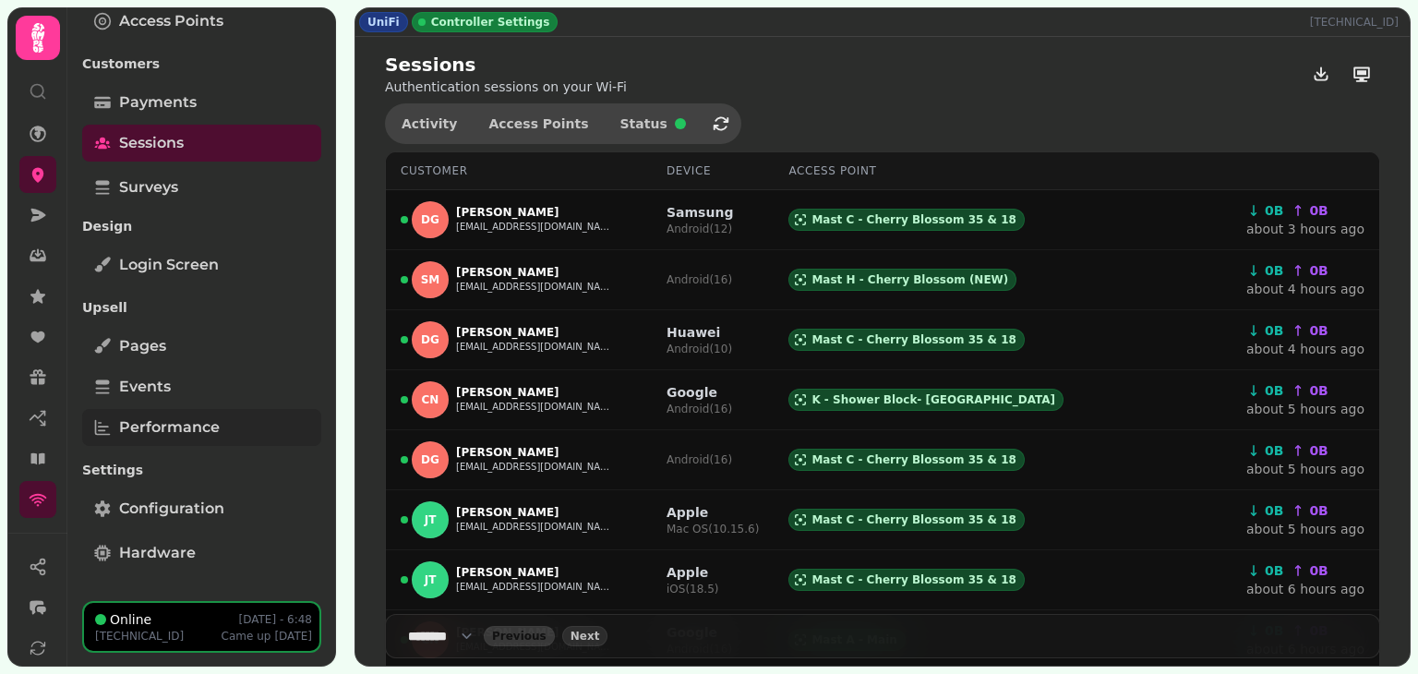
click at [216, 423] on span "Performance" at bounding box center [169, 427] width 101 height 22
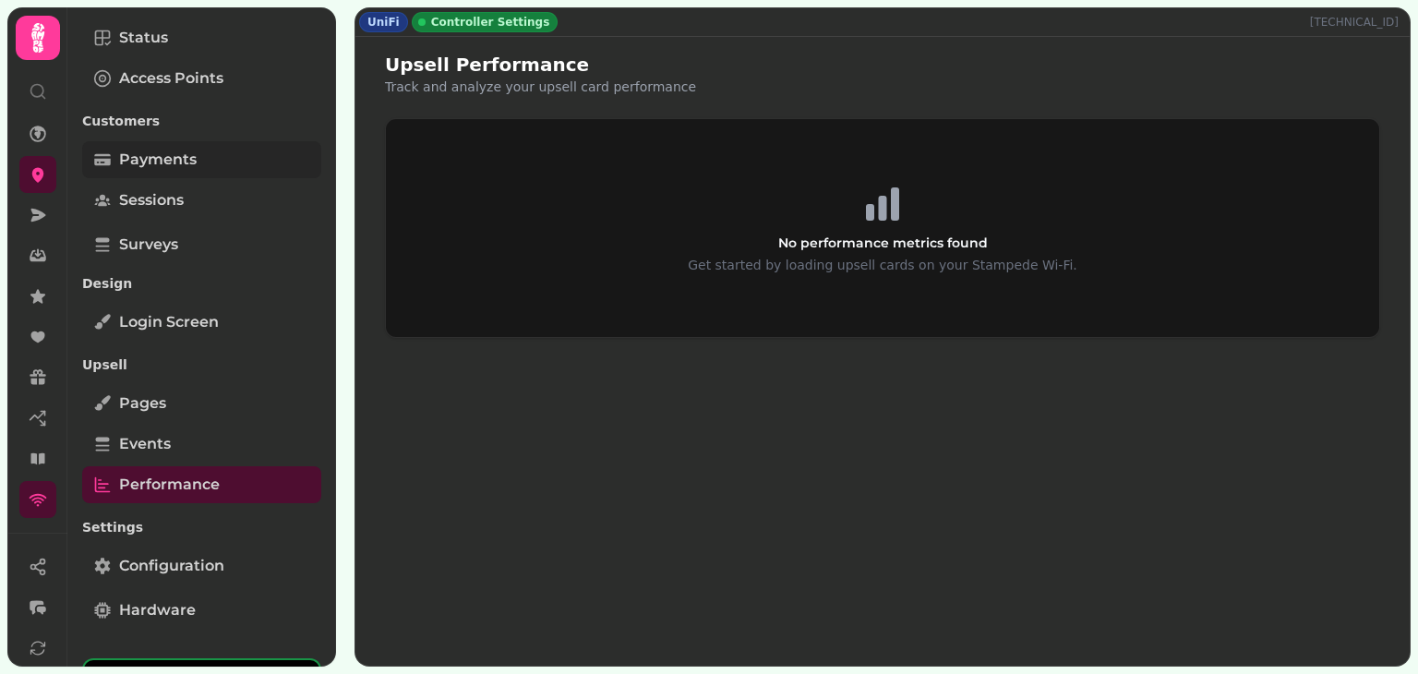
scroll to position [91, 0]
click at [183, 150] on span "Payments" at bounding box center [158, 161] width 78 height 22
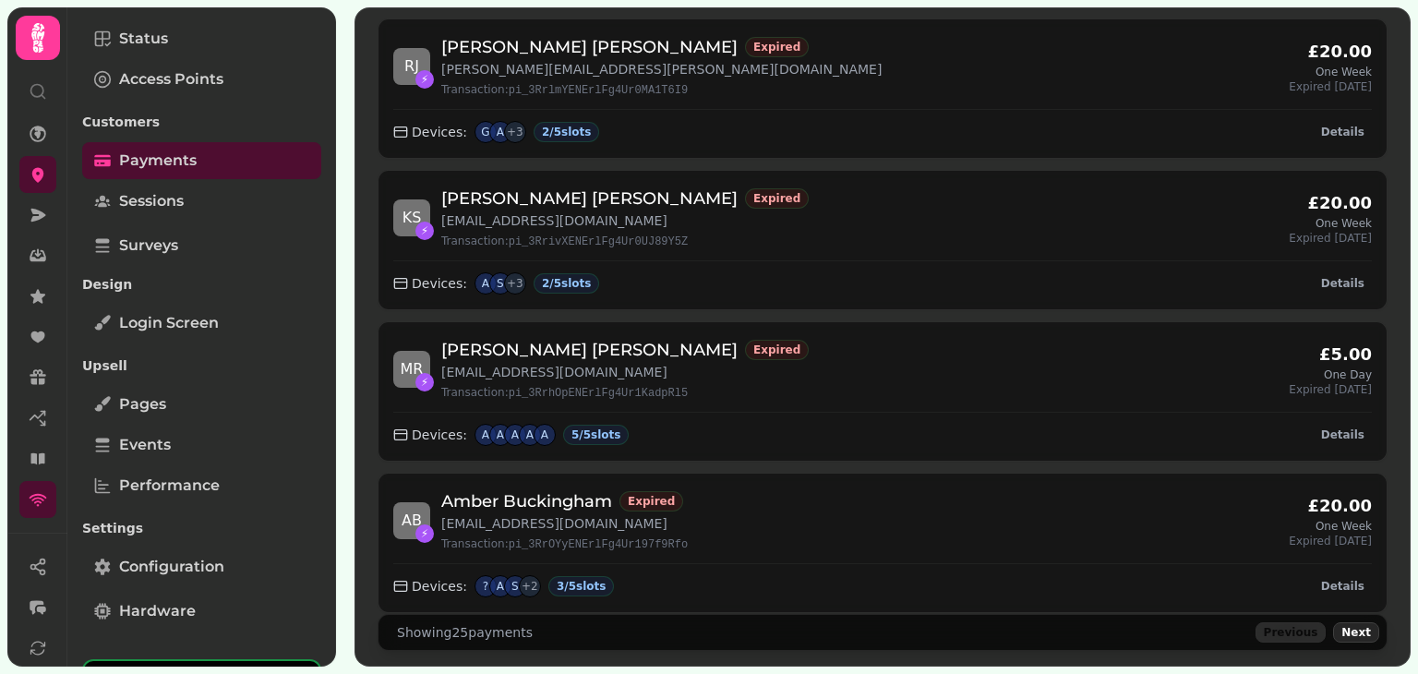
scroll to position [3335, 0]
click at [504, 623] on div "Showing 25 payments" at bounding box center [465, 632] width 158 height 18
click at [1345, 627] on span "Next" at bounding box center [1356, 632] width 30 height 11
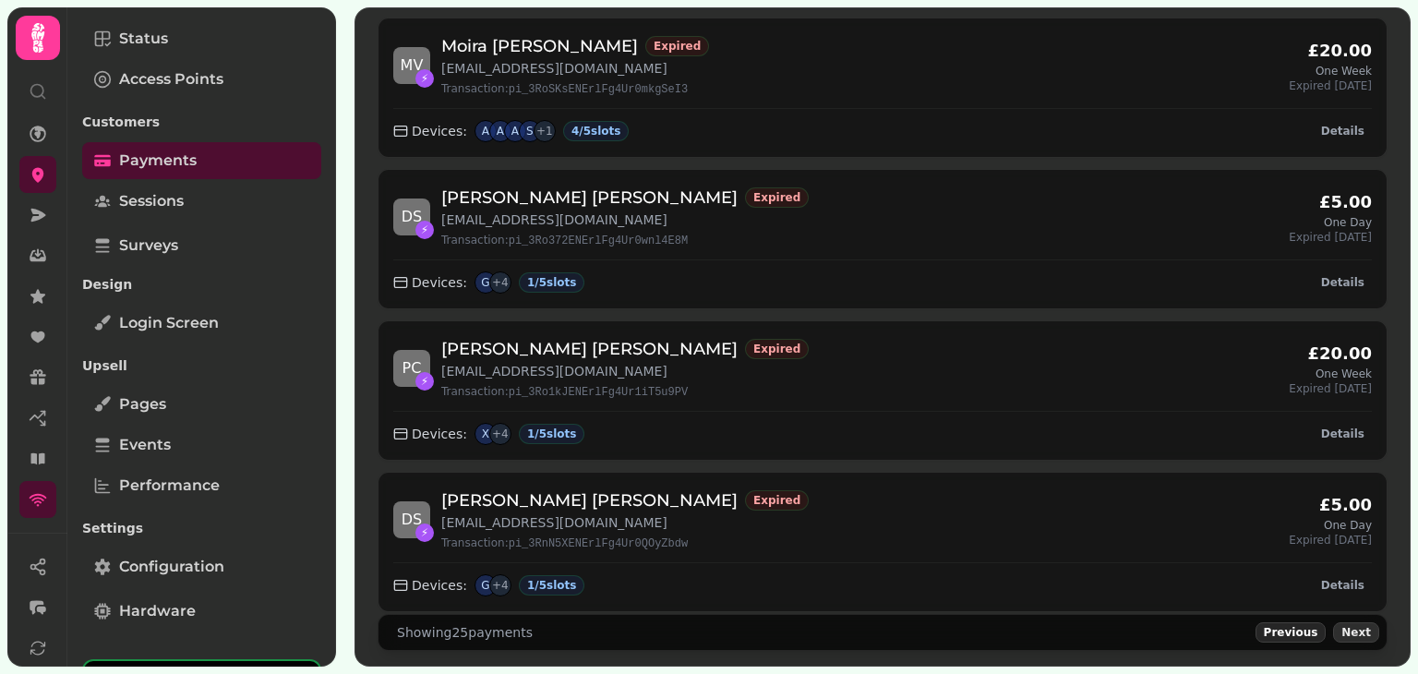
click at [1346, 627] on span "Next" at bounding box center [1356, 632] width 30 height 11
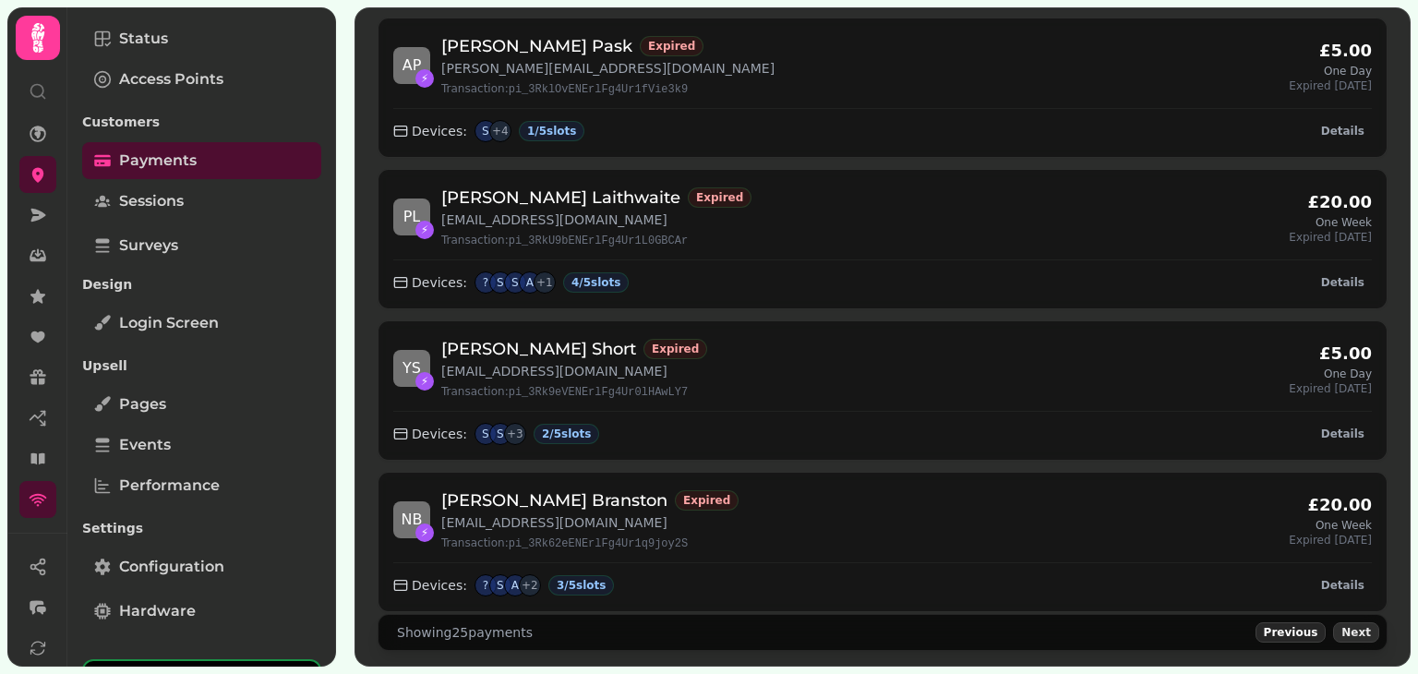
click at [1346, 627] on span "Next" at bounding box center [1356, 632] width 30 height 11
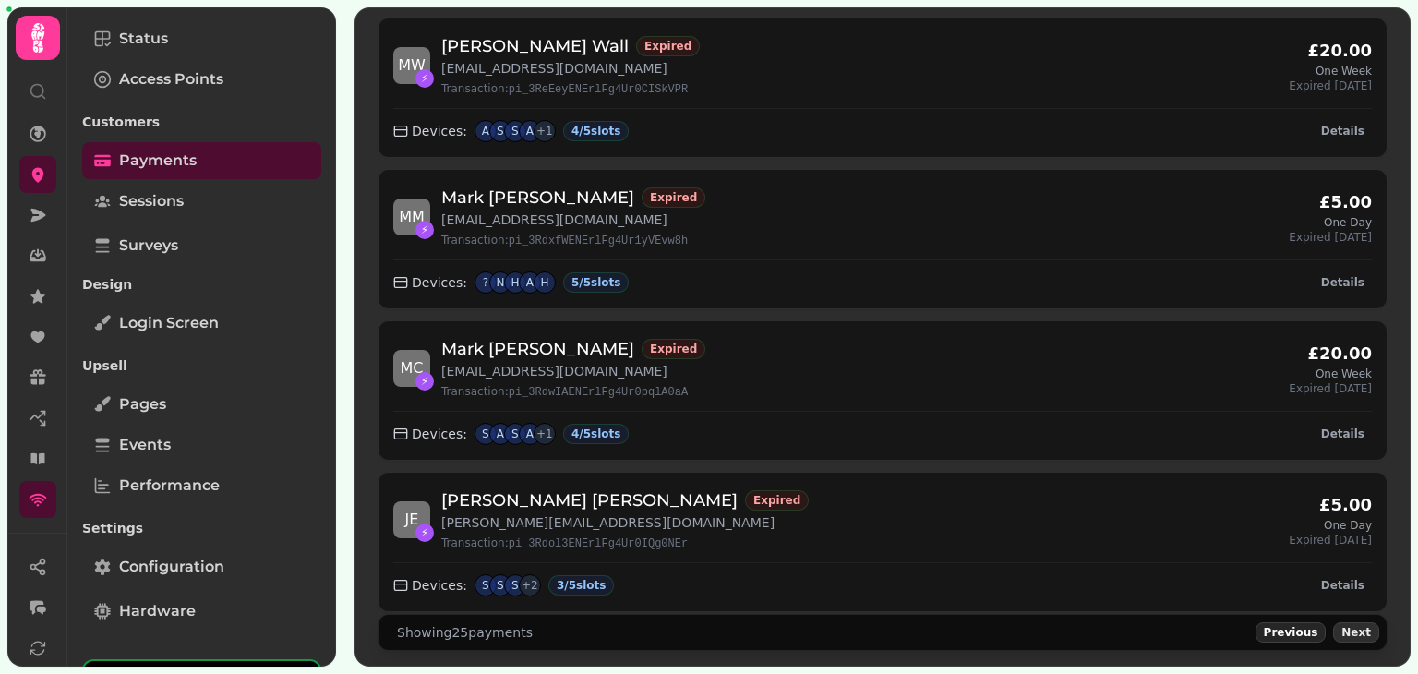
click at [1346, 627] on span "Next" at bounding box center [1356, 632] width 30 height 11
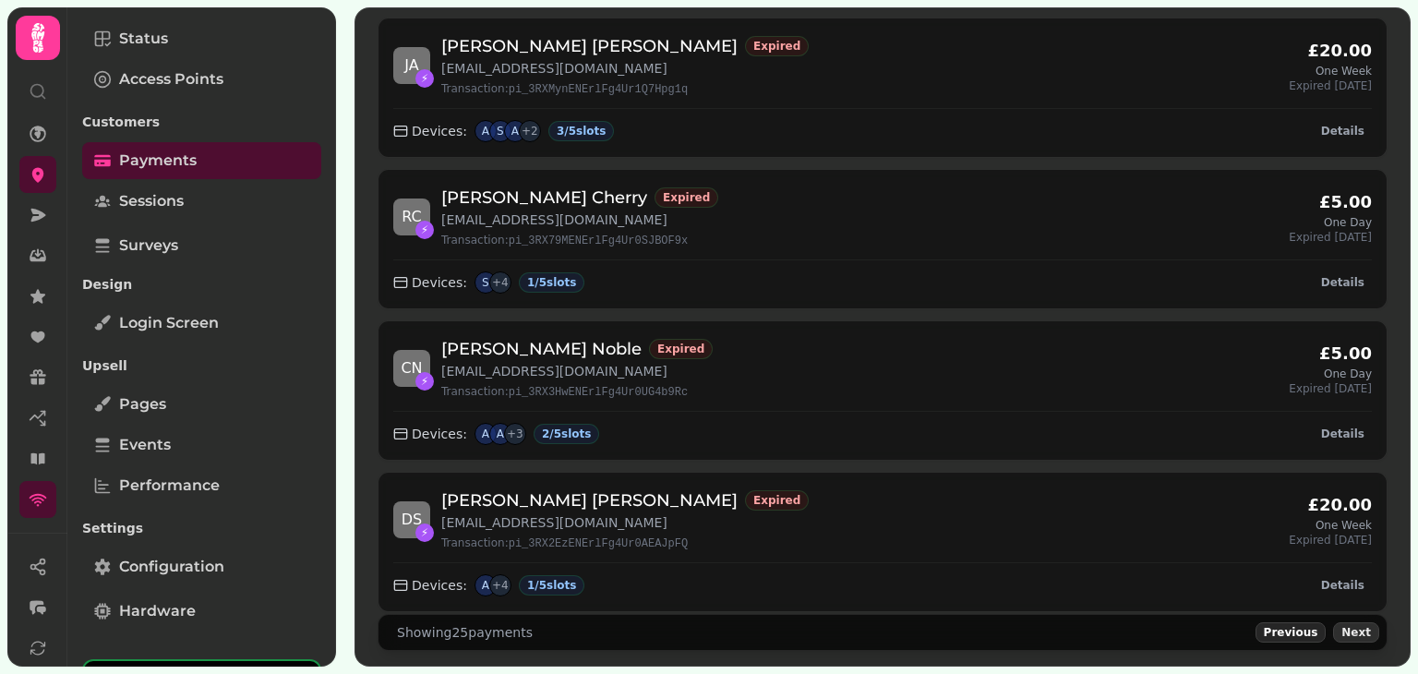
click at [1346, 627] on span "Next" at bounding box center [1356, 632] width 30 height 11
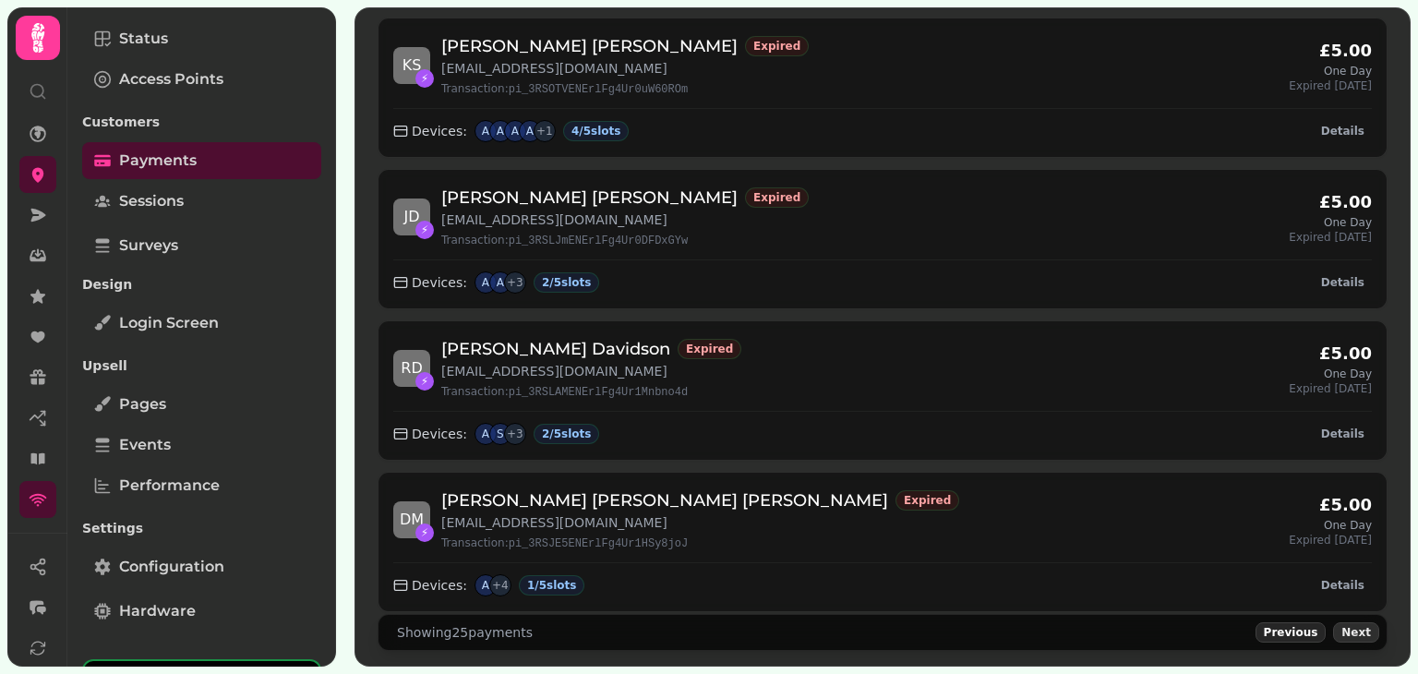
click at [1346, 627] on span "Next" at bounding box center [1356, 632] width 30 height 11
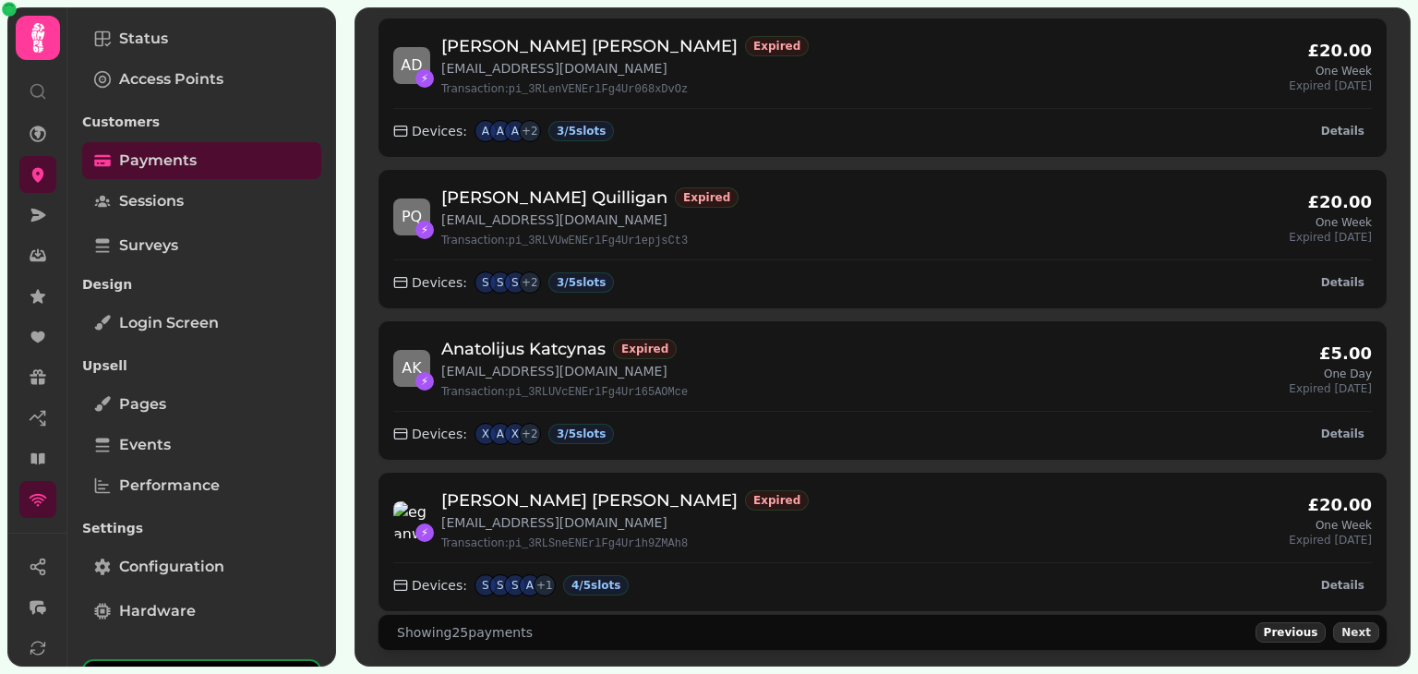
click at [1346, 627] on span "Next" at bounding box center [1356, 632] width 30 height 11
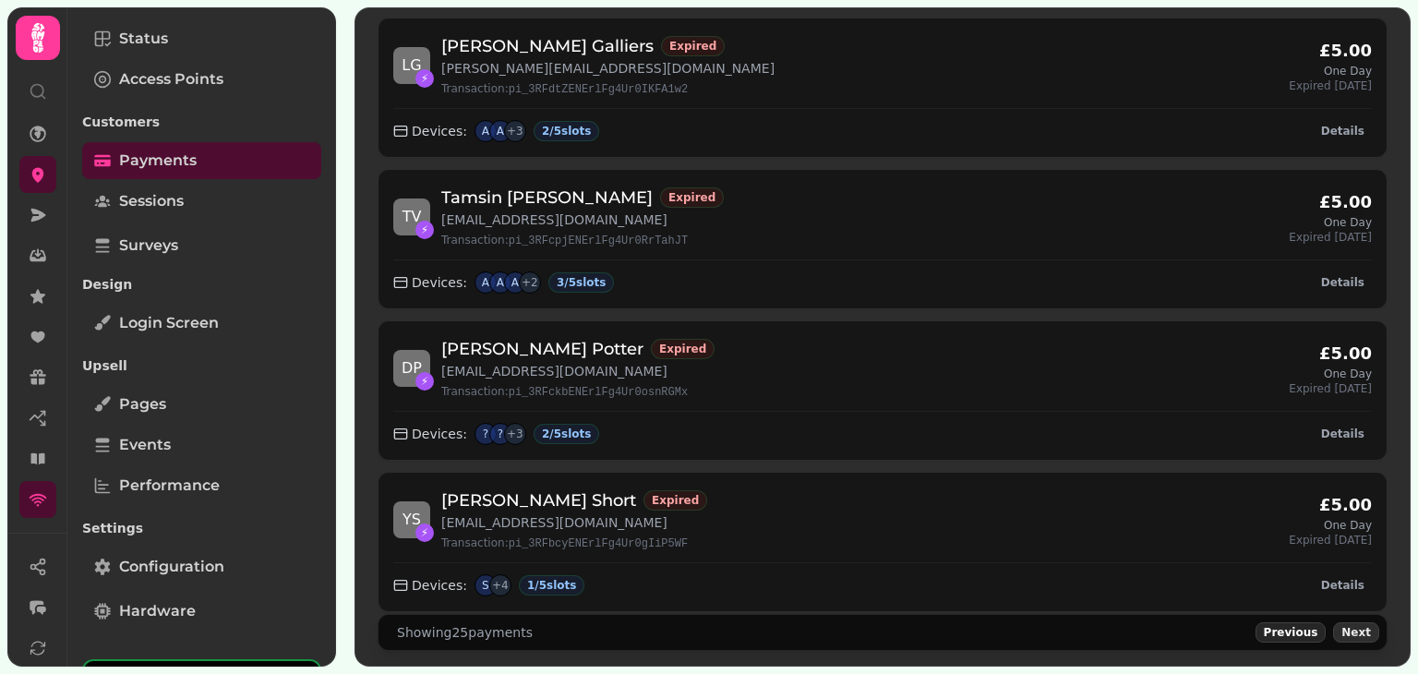
click at [1346, 627] on span "Next" at bounding box center [1356, 632] width 30 height 11
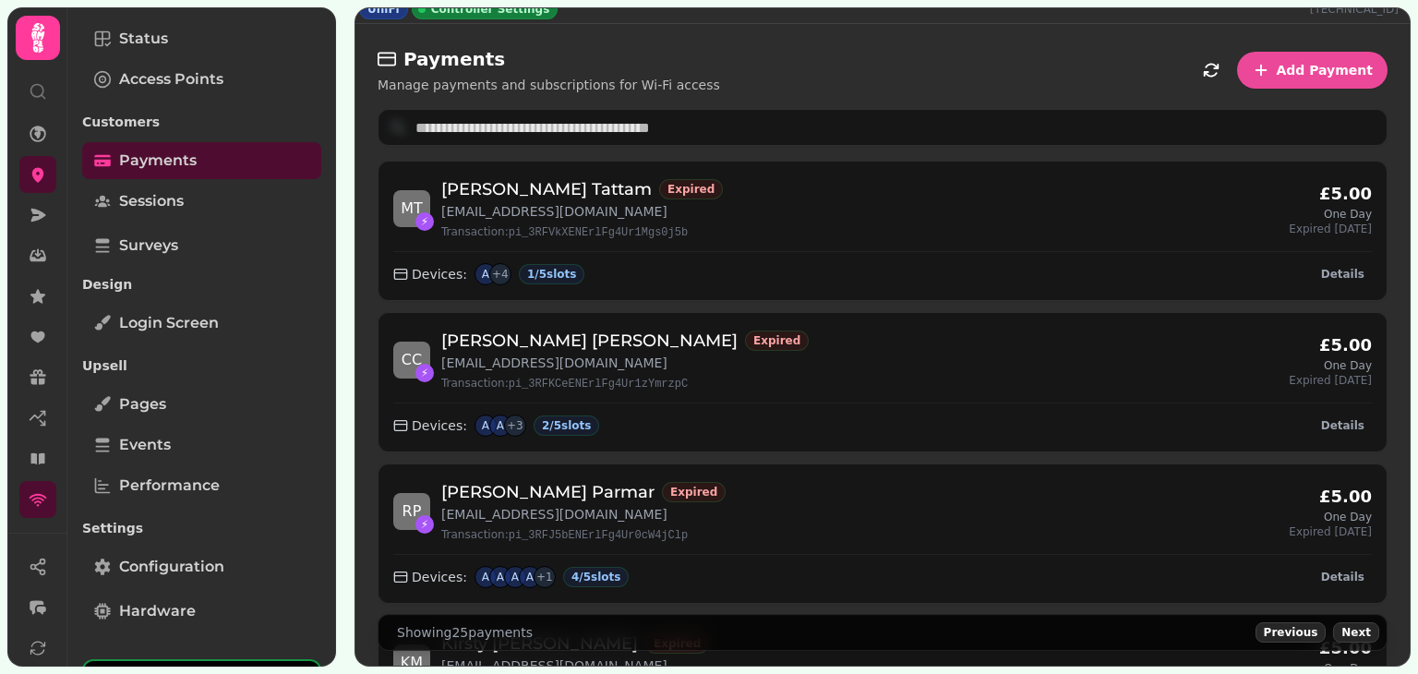
scroll to position [0, 0]
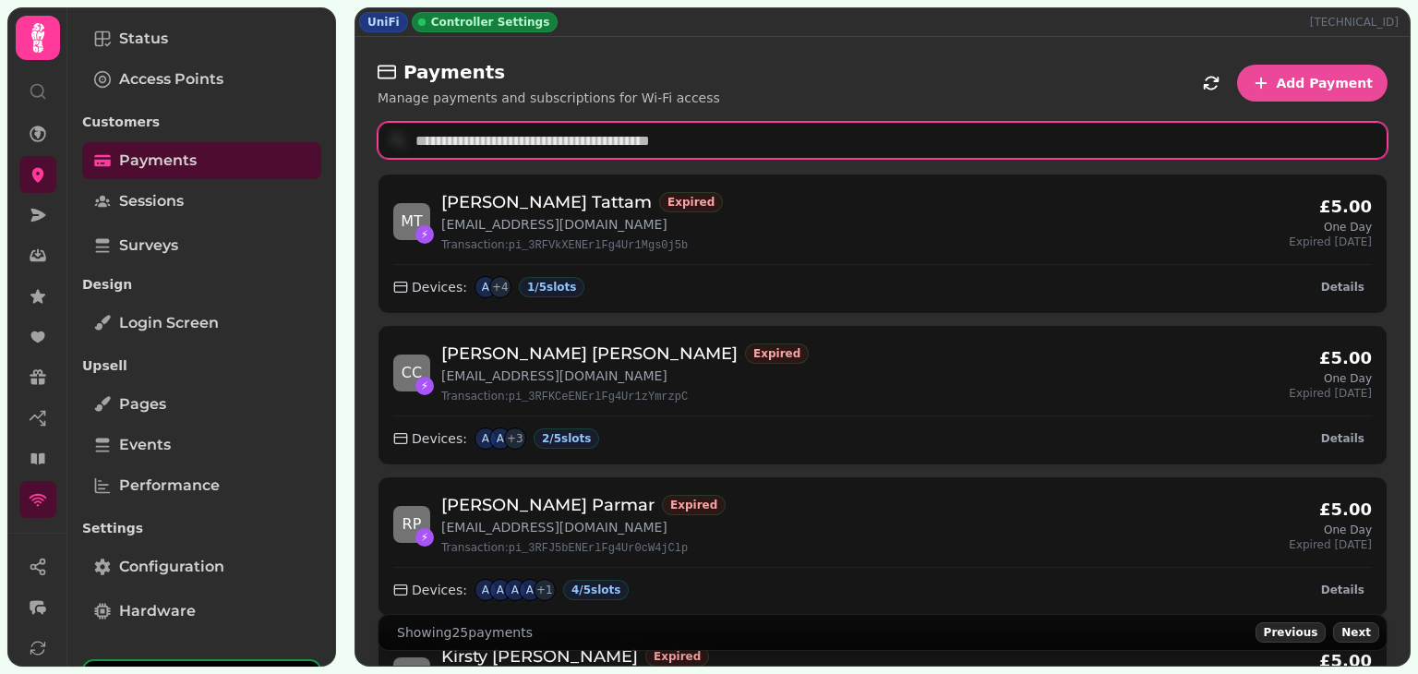
click at [795, 141] on input "text" at bounding box center [883, 140] width 1010 height 37
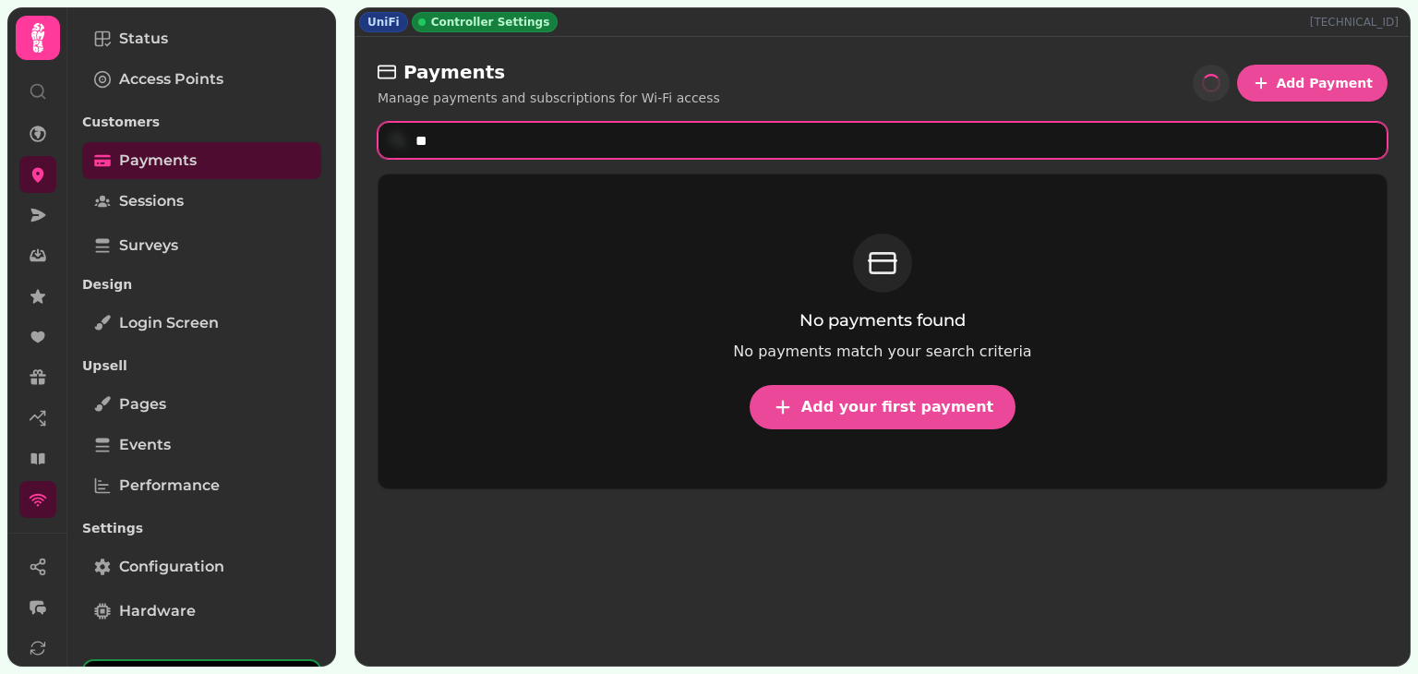
type input "*"
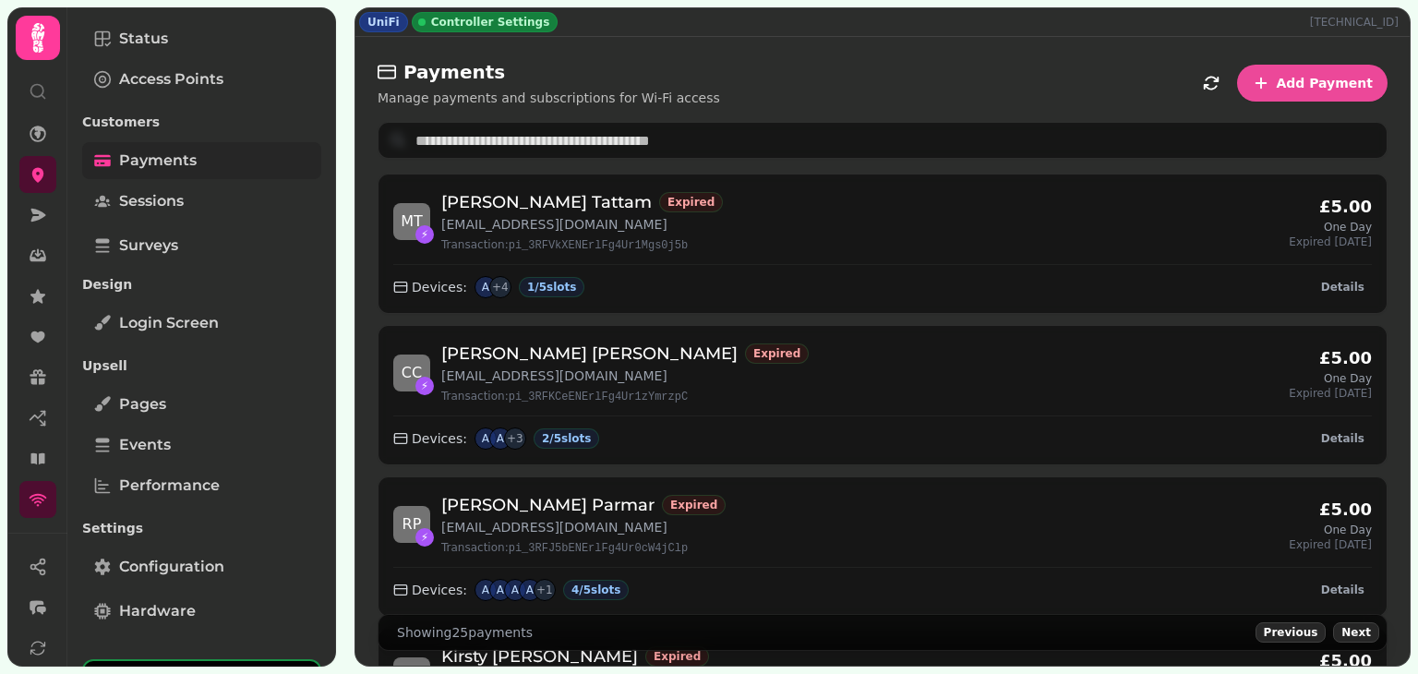
click at [205, 163] on link "Payments" at bounding box center [201, 160] width 239 height 37
click at [1283, 631] on span "Previous" at bounding box center [1291, 632] width 54 height 11
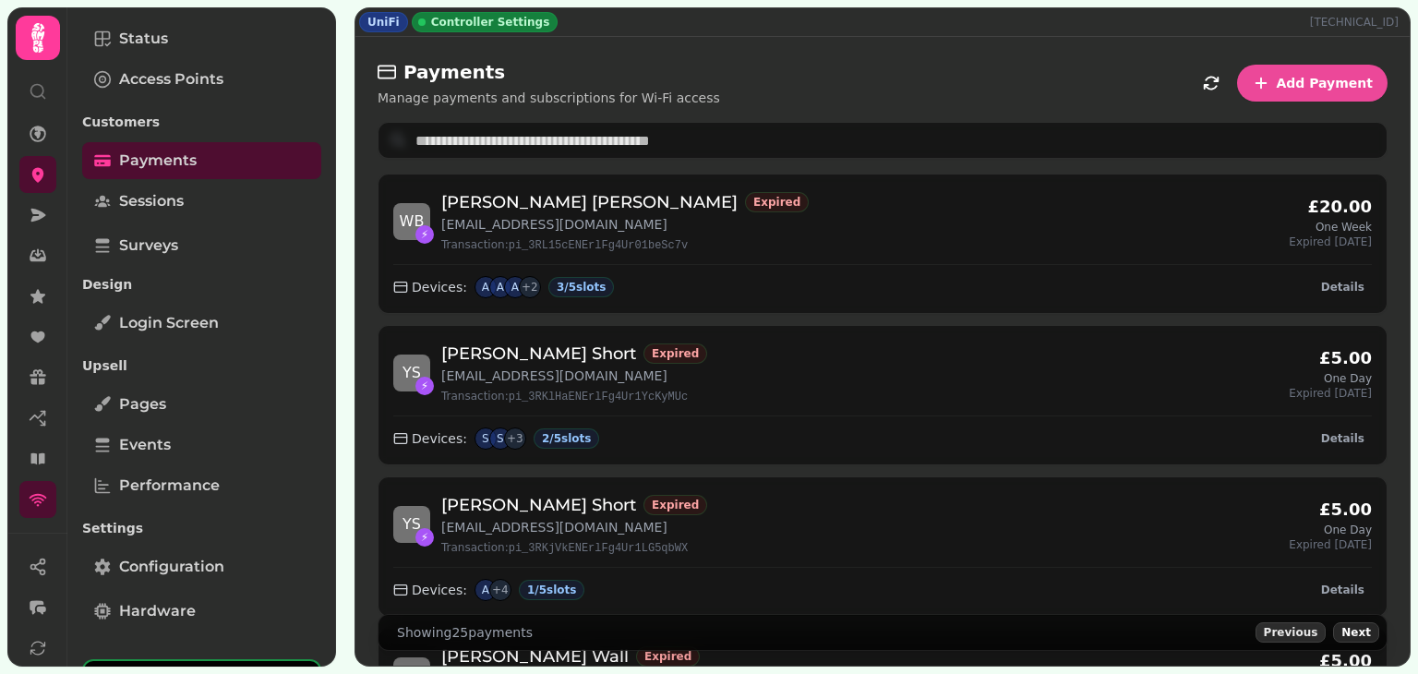
click at [1283, 631] on span "Previous" at bounding box center [1291, 632] width 54 height 11
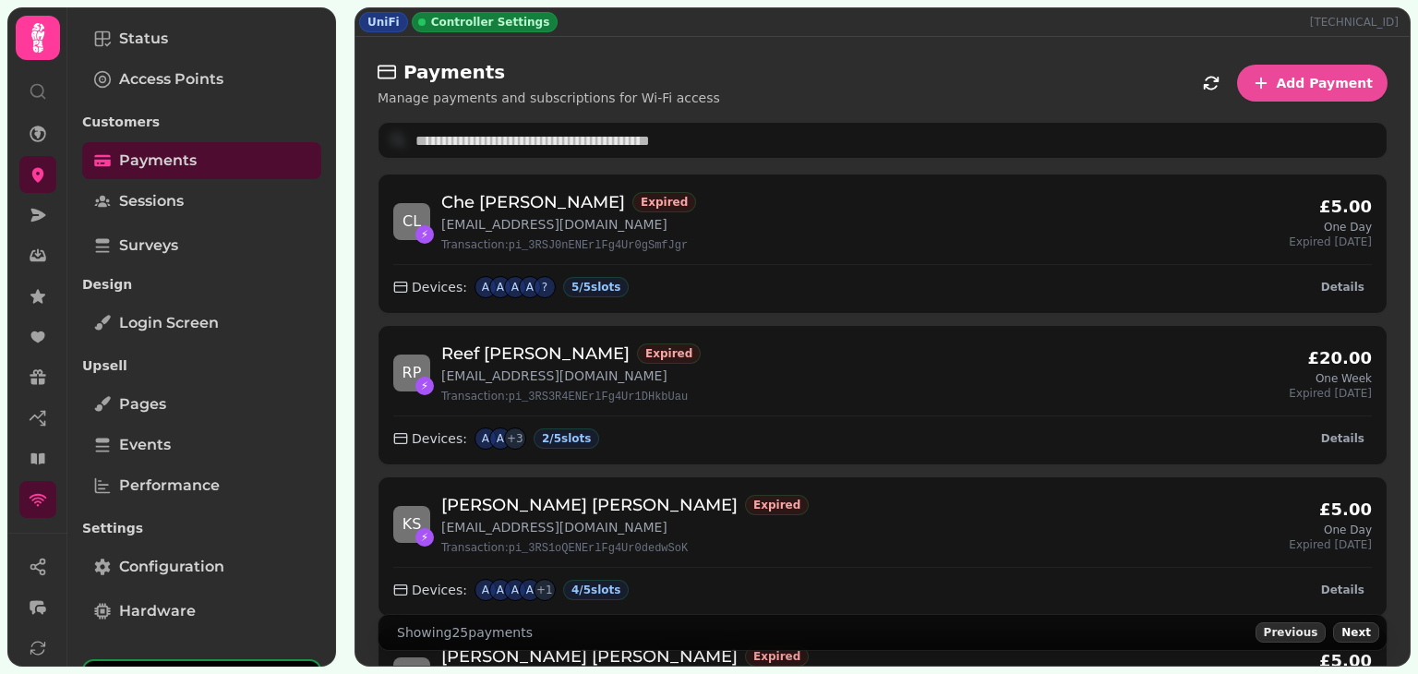
click at [1283, 631] on span "Previous" at bounding box center [1291, 632] width 54 height 11
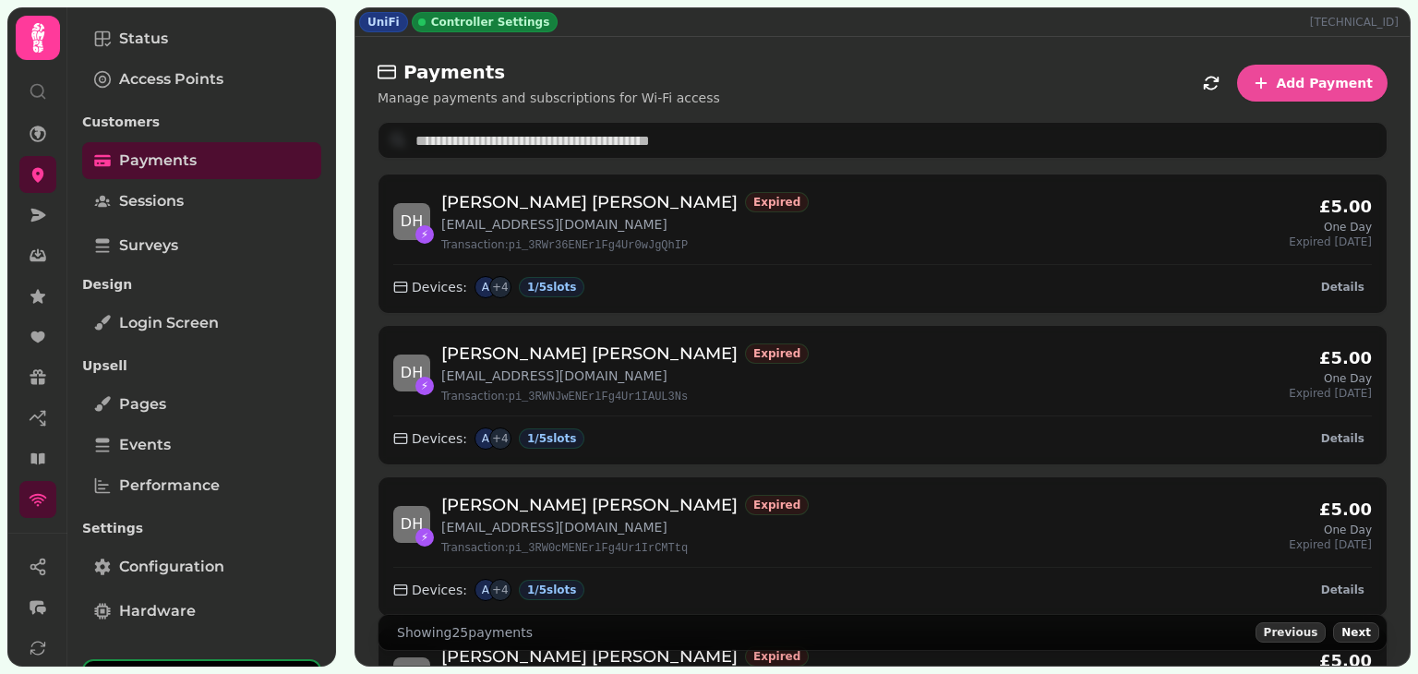
click at [1283, 631] on span "Previous" at bounding box center [1291, 632] width 54 height 11
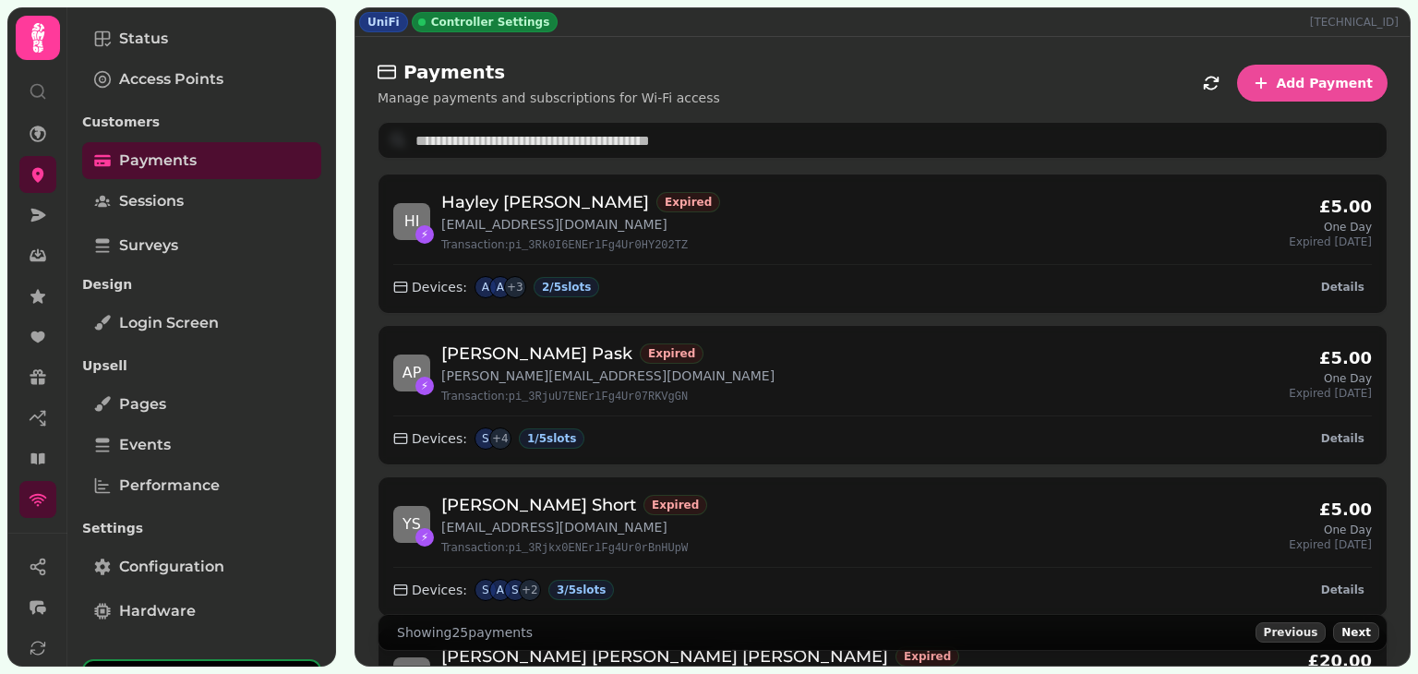
click at [1283, 631] on span "Previous" at bounding box center [1291, 632] width 54 height 11
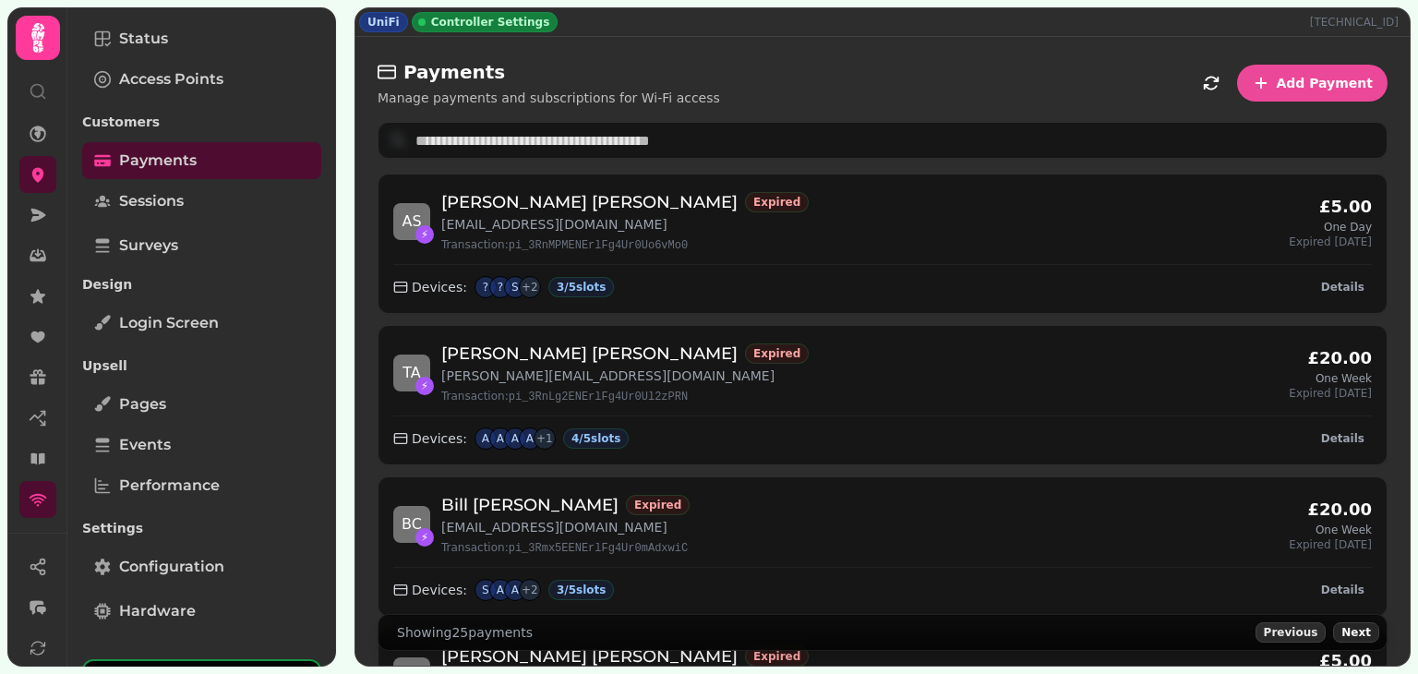
click at [1283, 631] on span "Previous" at bounding box center [1291, 632] width 54 height 11
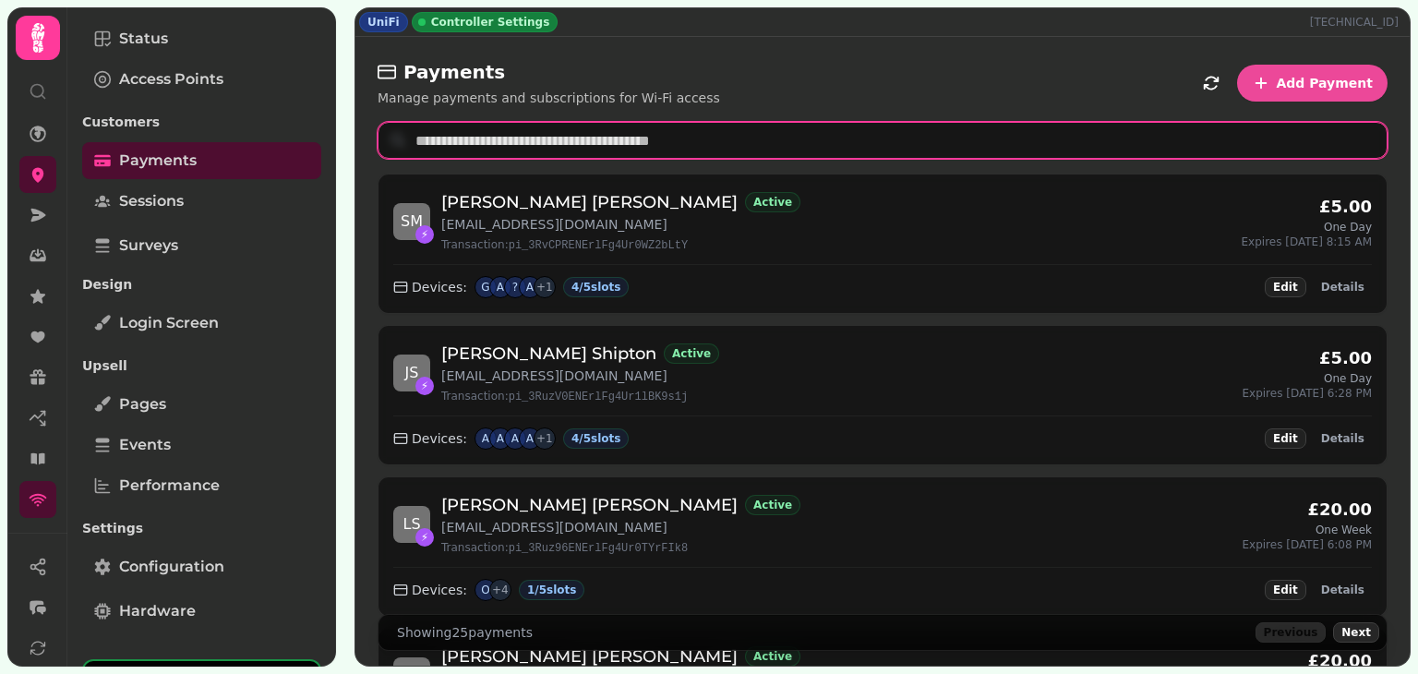
click at [825, 130] on input "text" at bounding box center [883, 140] width 1010 height 37
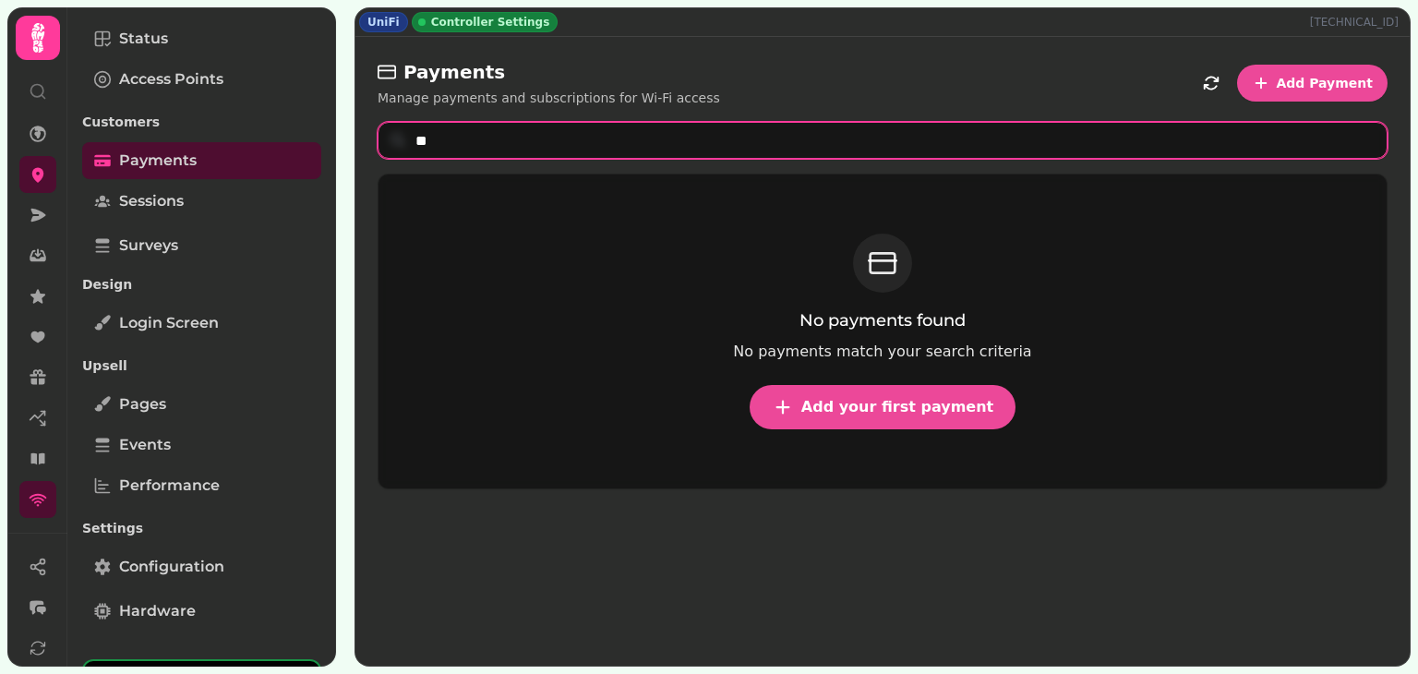
type input "*"
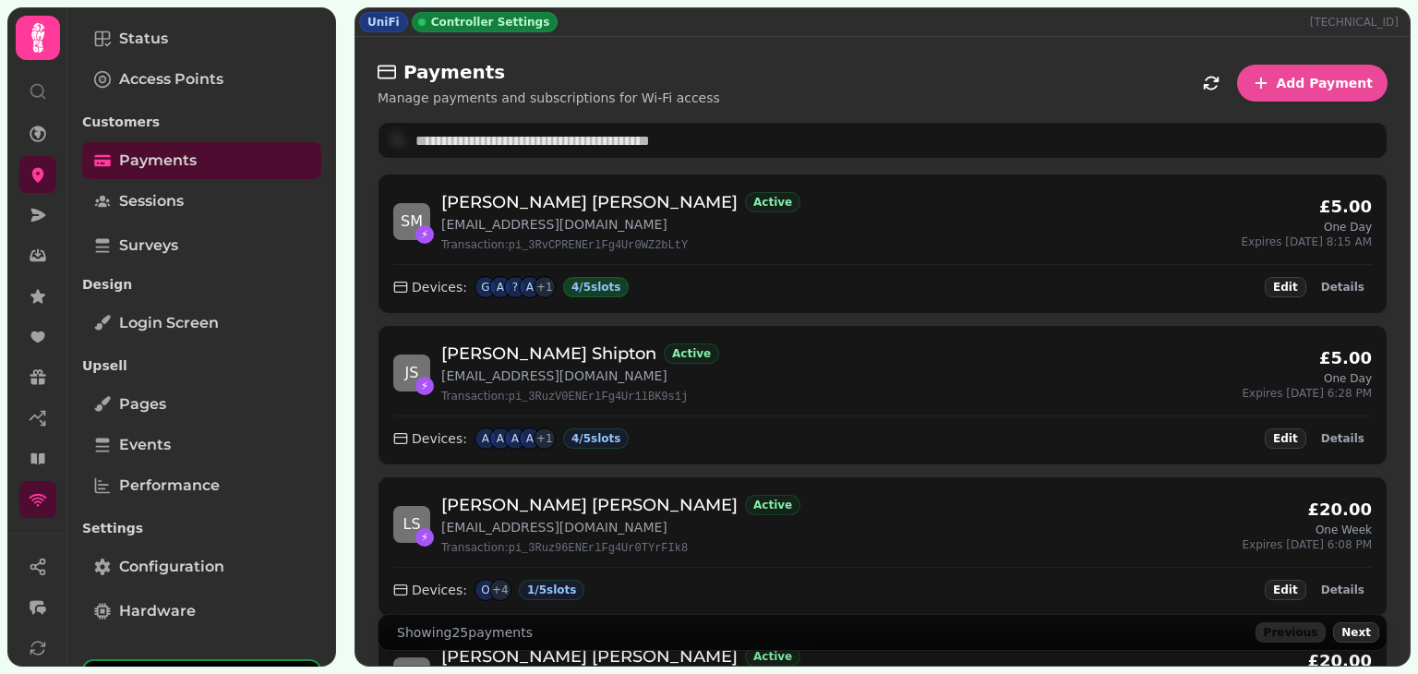
click at [572, 280] on div "4 / 5 slots" at bounding box center [596, 287] width 66 height 20
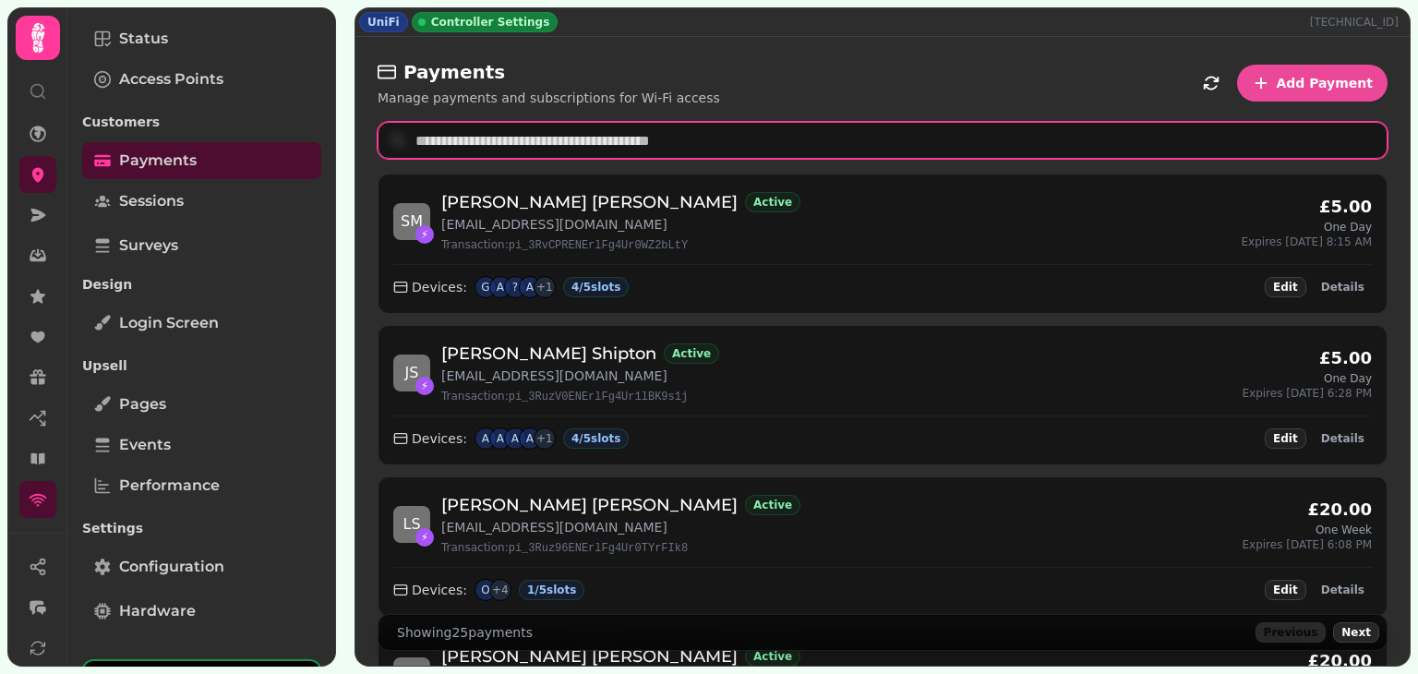
click at [843, 144] on input "text" at bounding box center [883, 140] width 1010 height 37
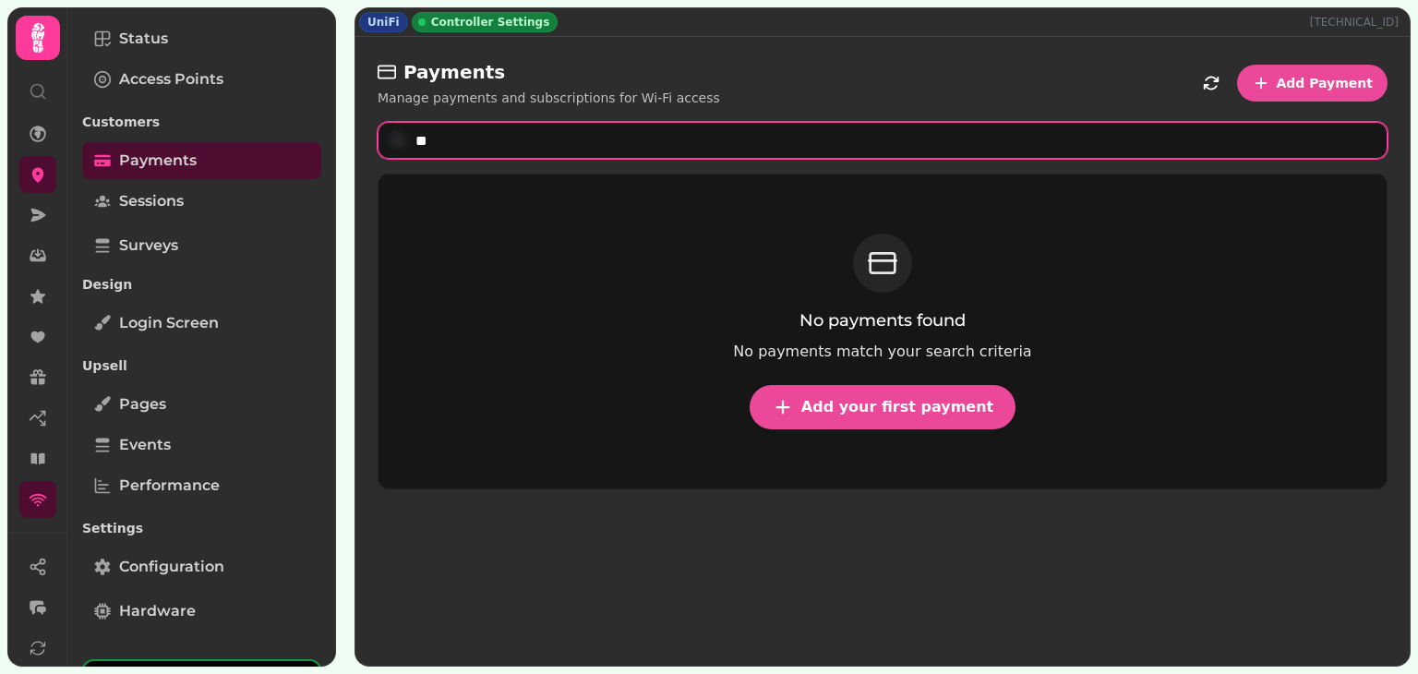
type input "*"
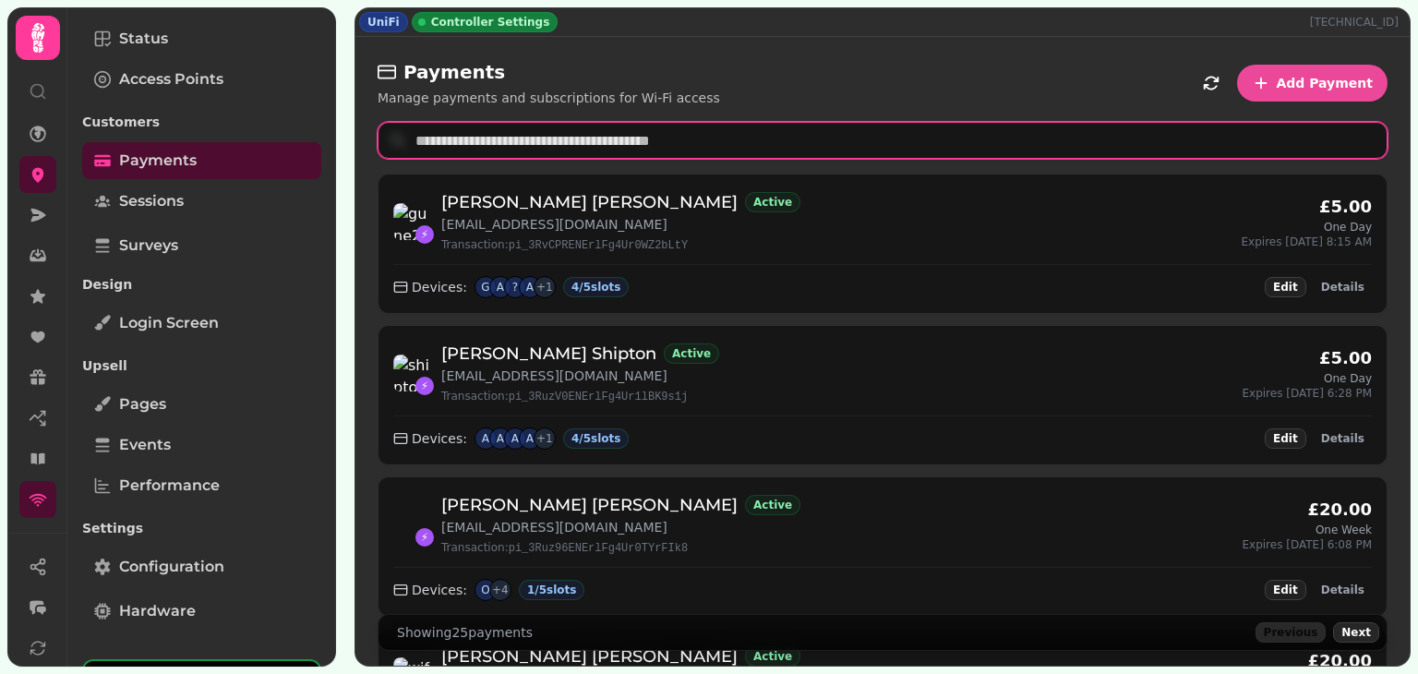
type input "*"
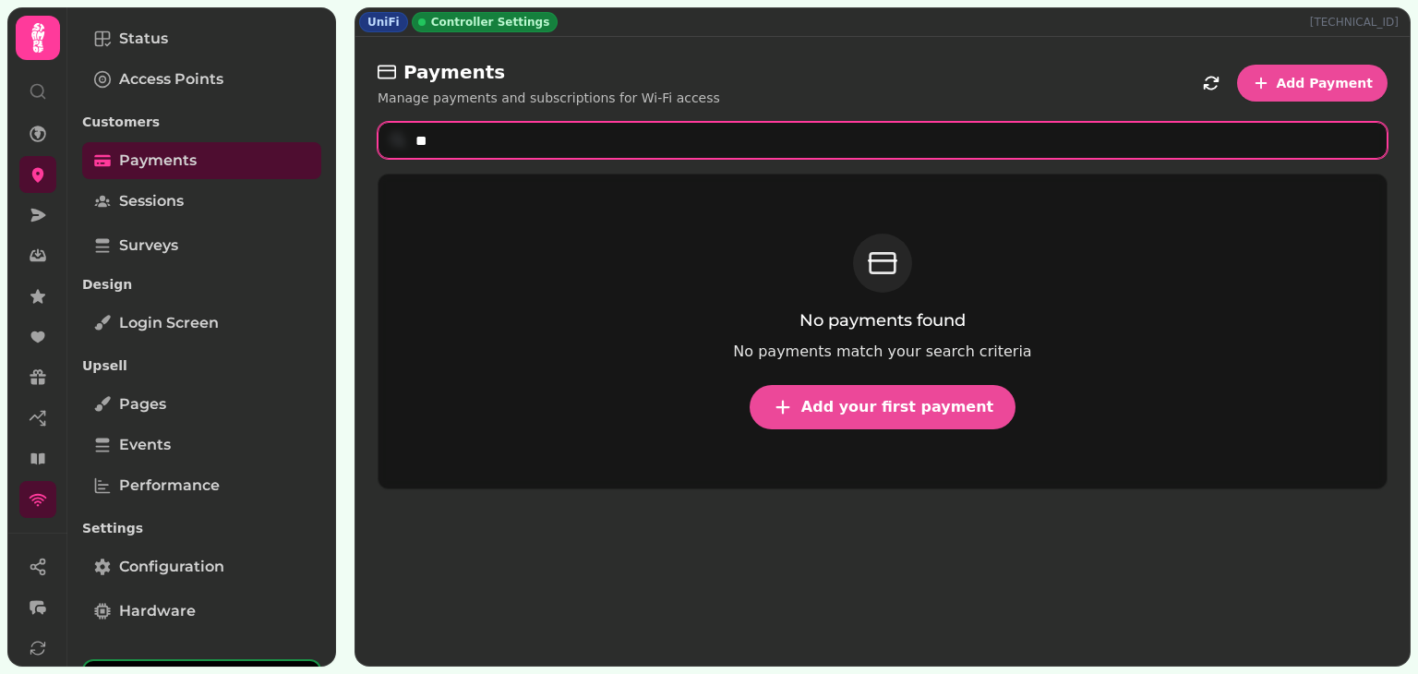
type input "*"
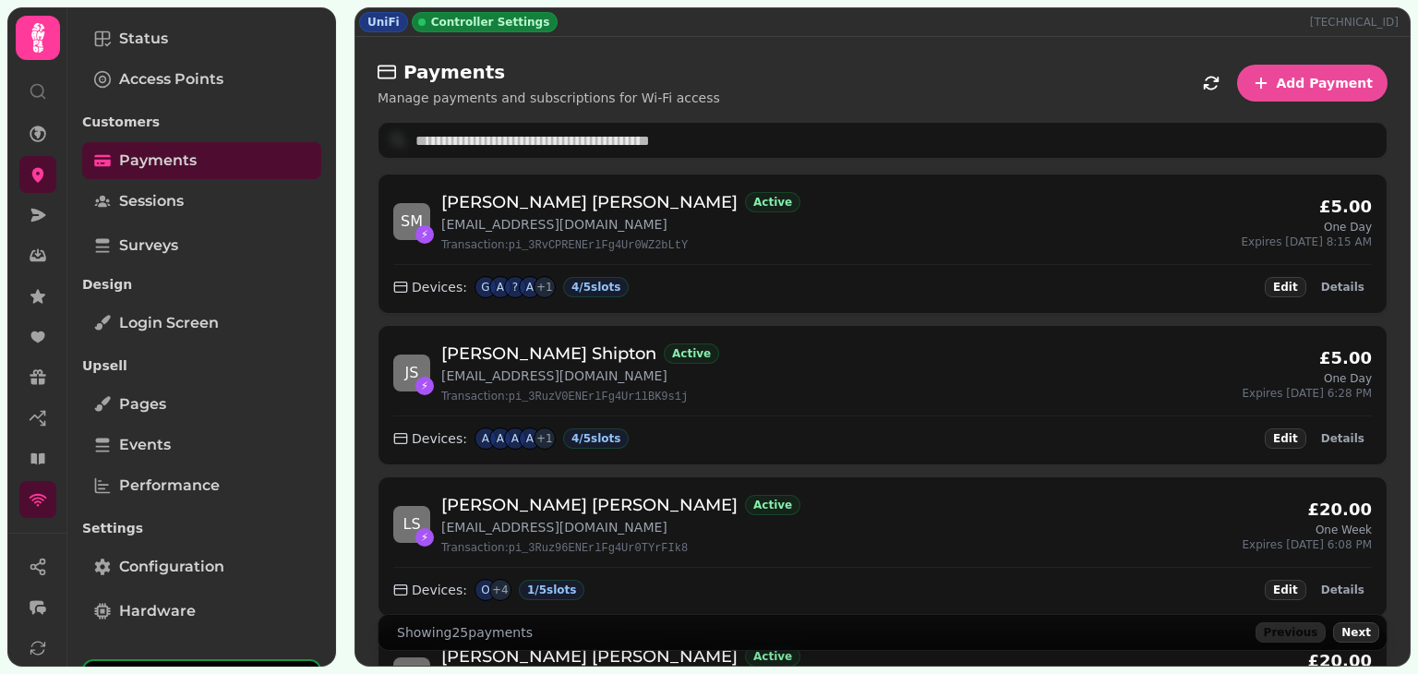
click at [538, 219] on p "[EMAIL_ADDRESS][DOMAIN_NAME]" at bounding box center [620, 224] width 359 height 18
copy p "[EMAIL_ADDRESS][DOMAIN_NAME]"
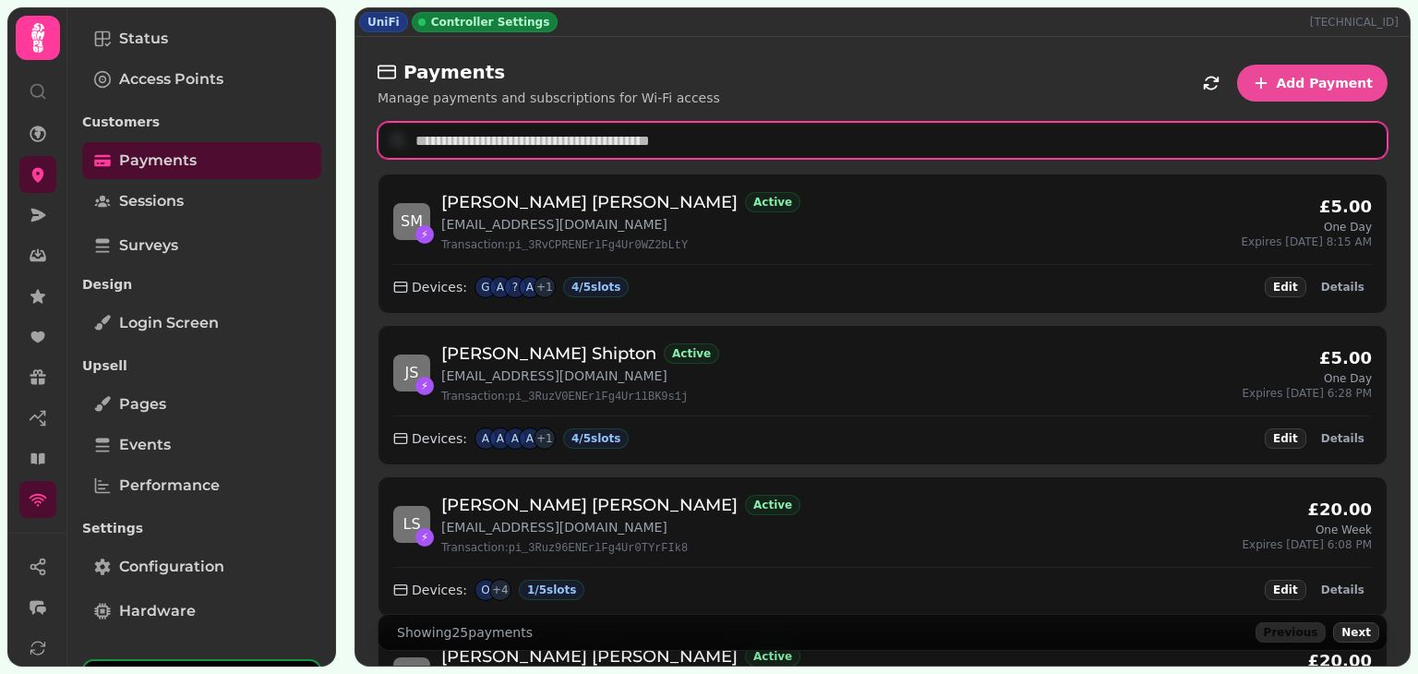
click at [587, 151] on input "text" at bounding box center [883, 140] width 1010 height 37
paste input "**********"
type input "**********"
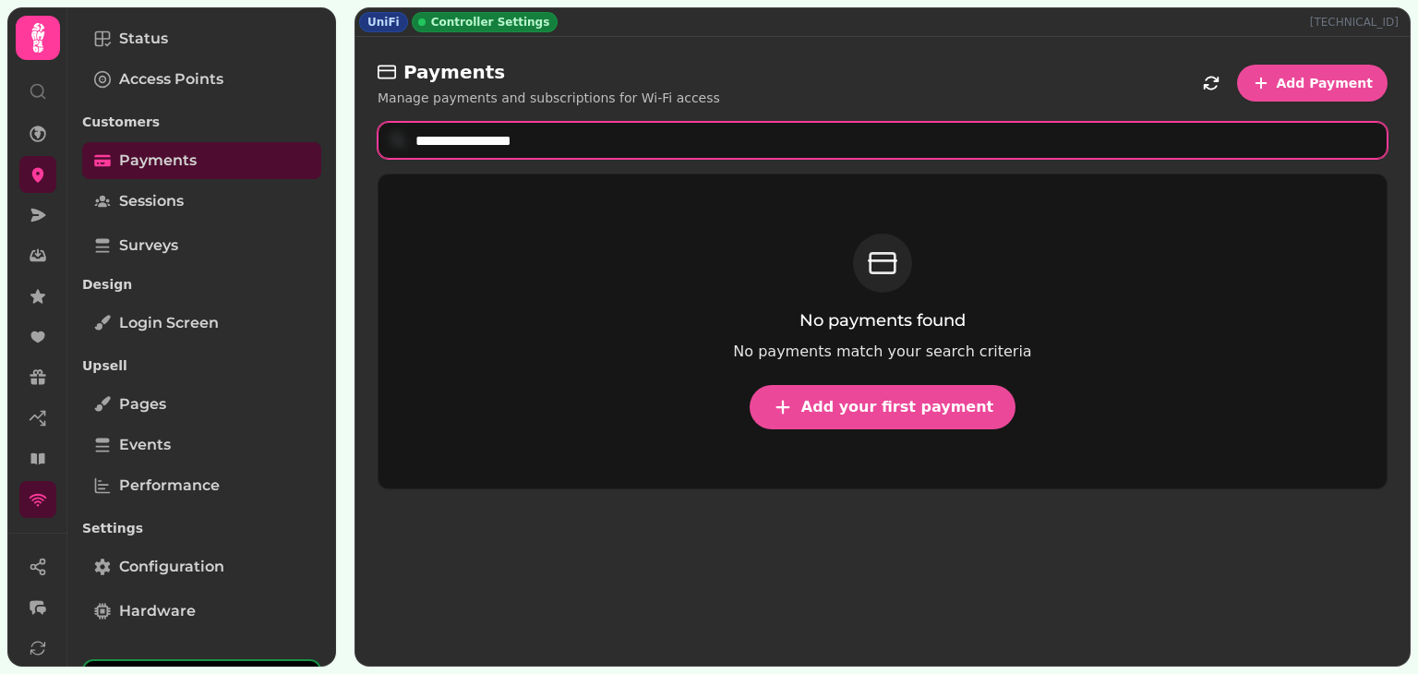
click at [876, 152] on input "**********" at bounding box center [883, 140] width 1010 height 37
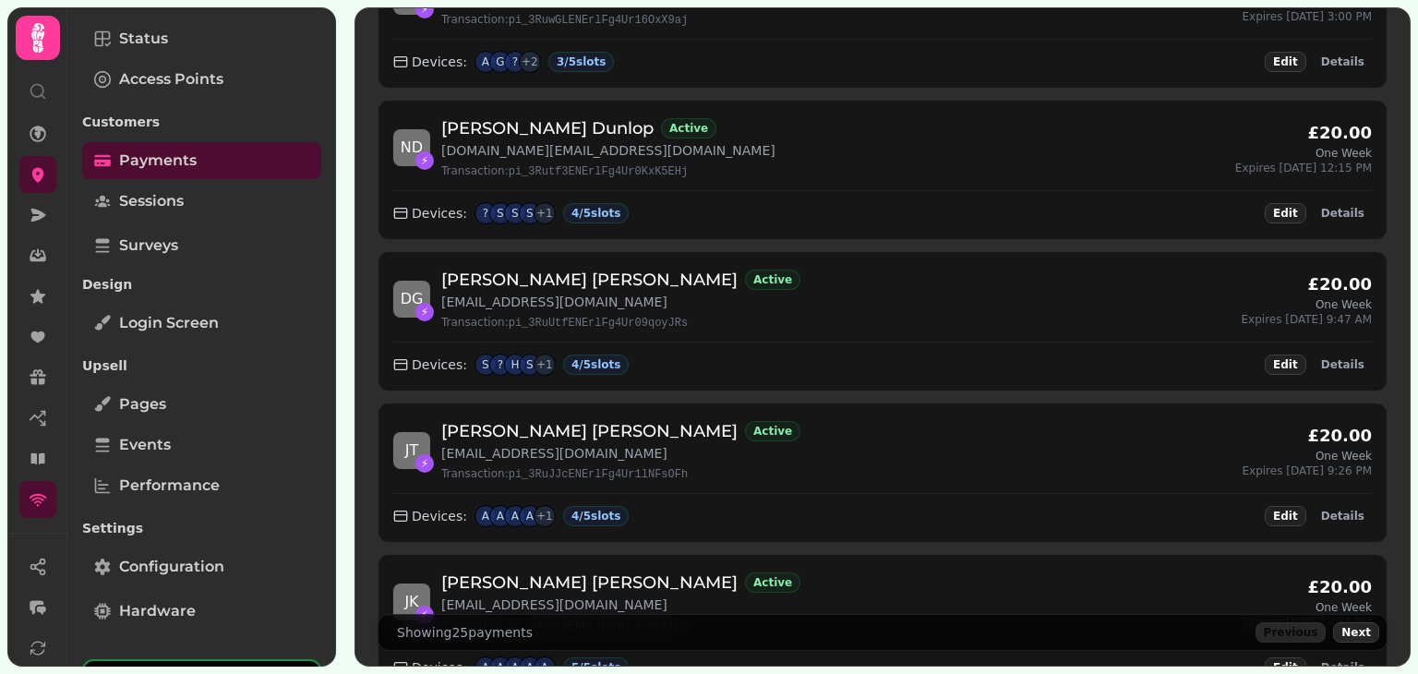
scroll to position [685, 0]
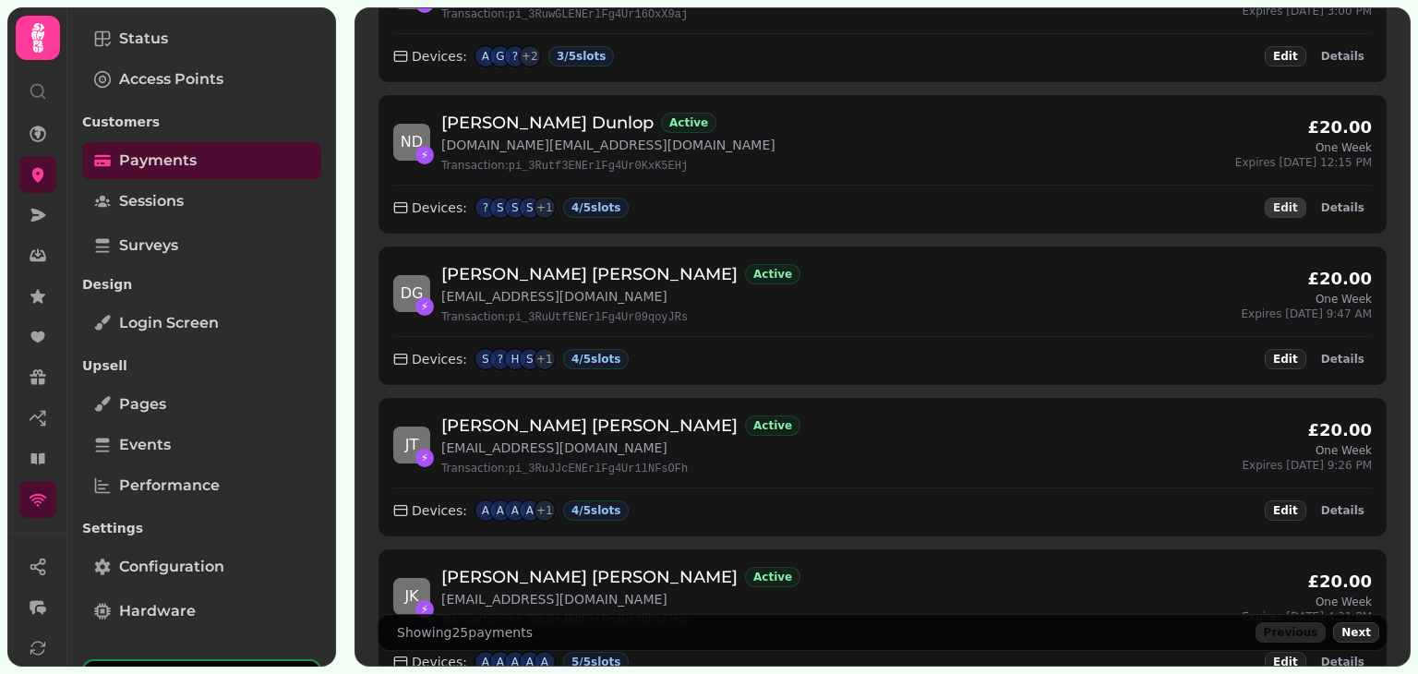
click at [1288, 202] on span "Edit" at bounding box center [1285, 207] width 25 height 11
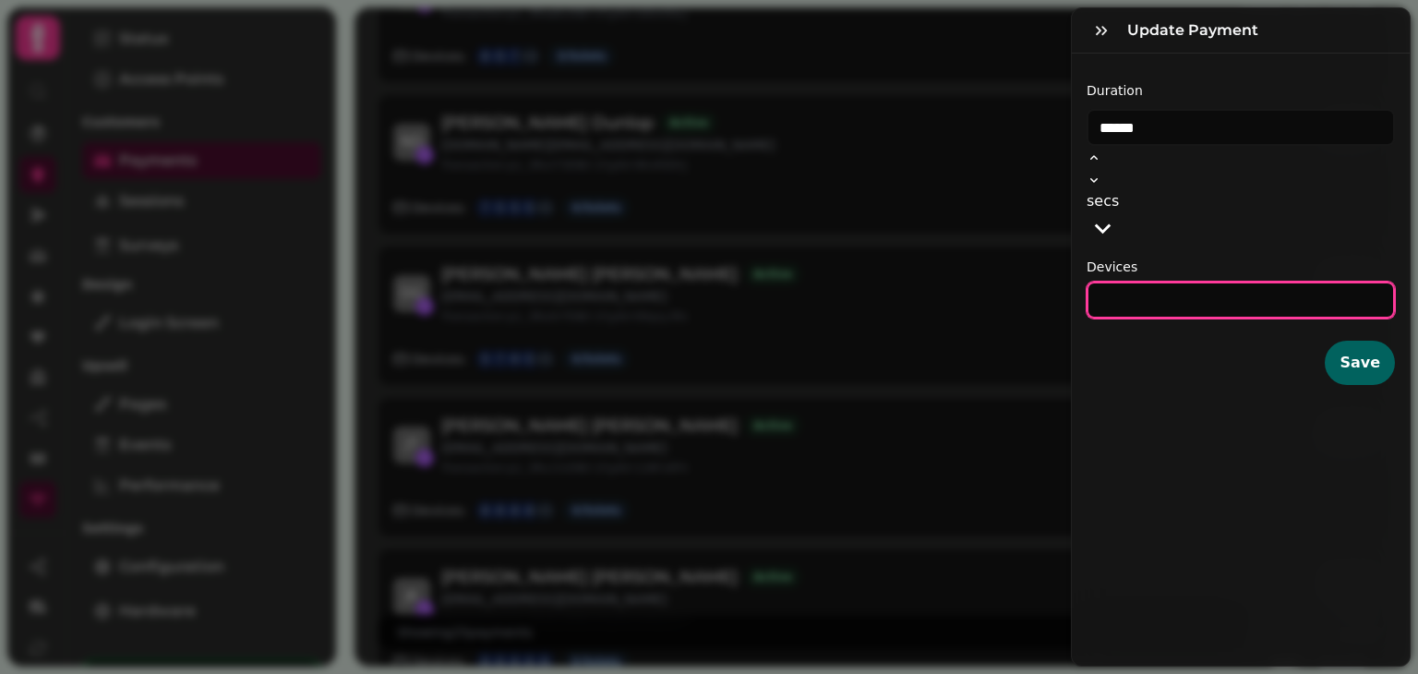
click at [1207, 282] on input "*" at bounding box center [1241, 300] width 308 height 37
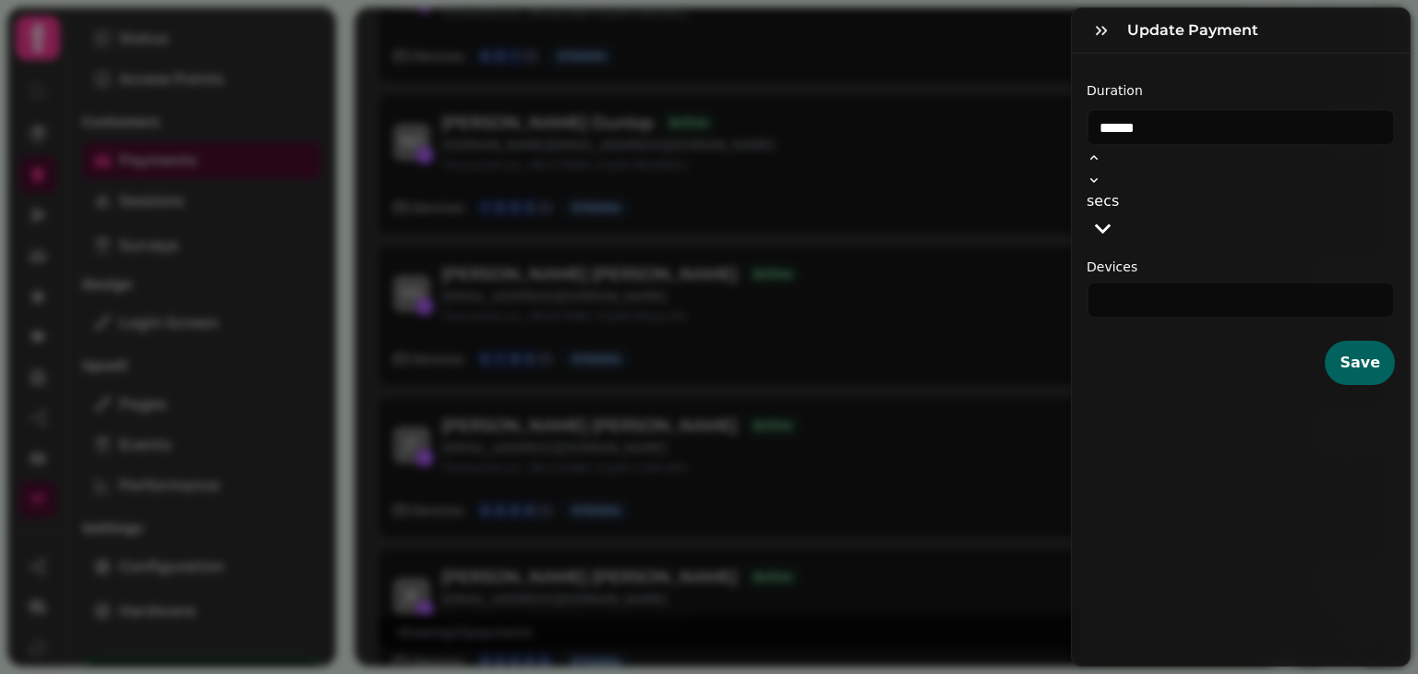
click at [1028, 143] on div "Update payment Duration ****** secs Devices * Save" at bounding box center [709, 352] width 1418 height 644
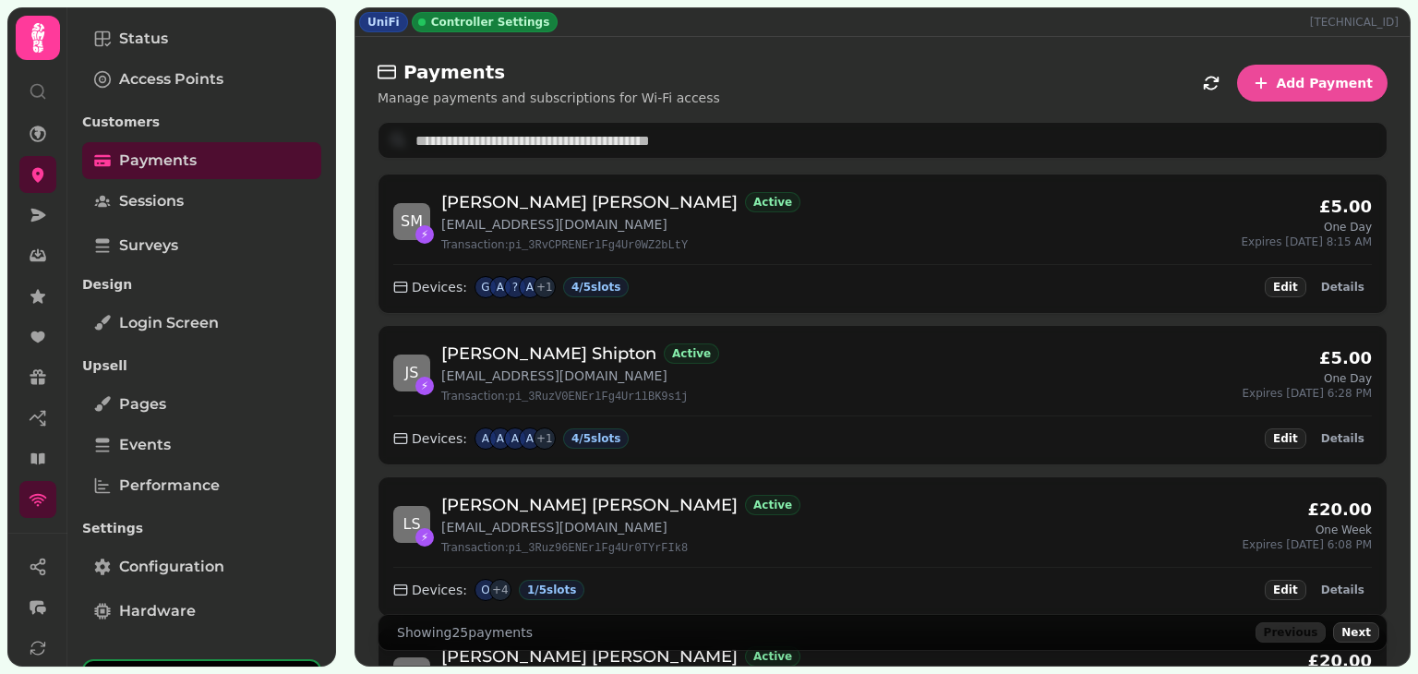
click at [1003, 234] on div "S M ⚡ [PERSON_NAME] Active [EMAIL_ADDRESS][DOMAIN_NAME] Transaction: pi_3RvCPRE…" at bounding box center [882, 221] width 979 height 64
